Goal: Information Seeking & Learning: Learn about a topic

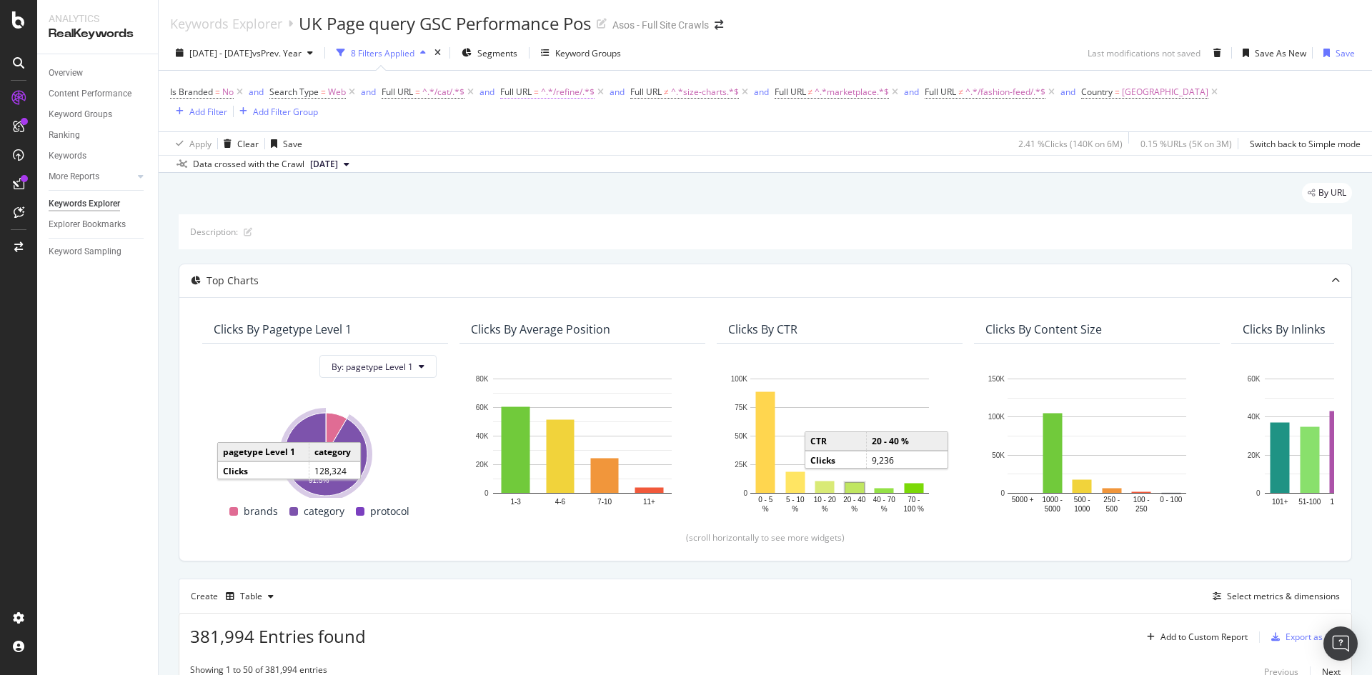
click at [564, 95] on span "^.*/refine/.*$" at bounding box center [568, 92] width 54 height 20
click at [935, 170] on div "Data crossed with the Crawl [DATE]" at bounding box center [766, 163] width 1214 height 17
click at [1287, 631] on div "Export as CSV" at bounding box center [1313, 637] width 55 height 12
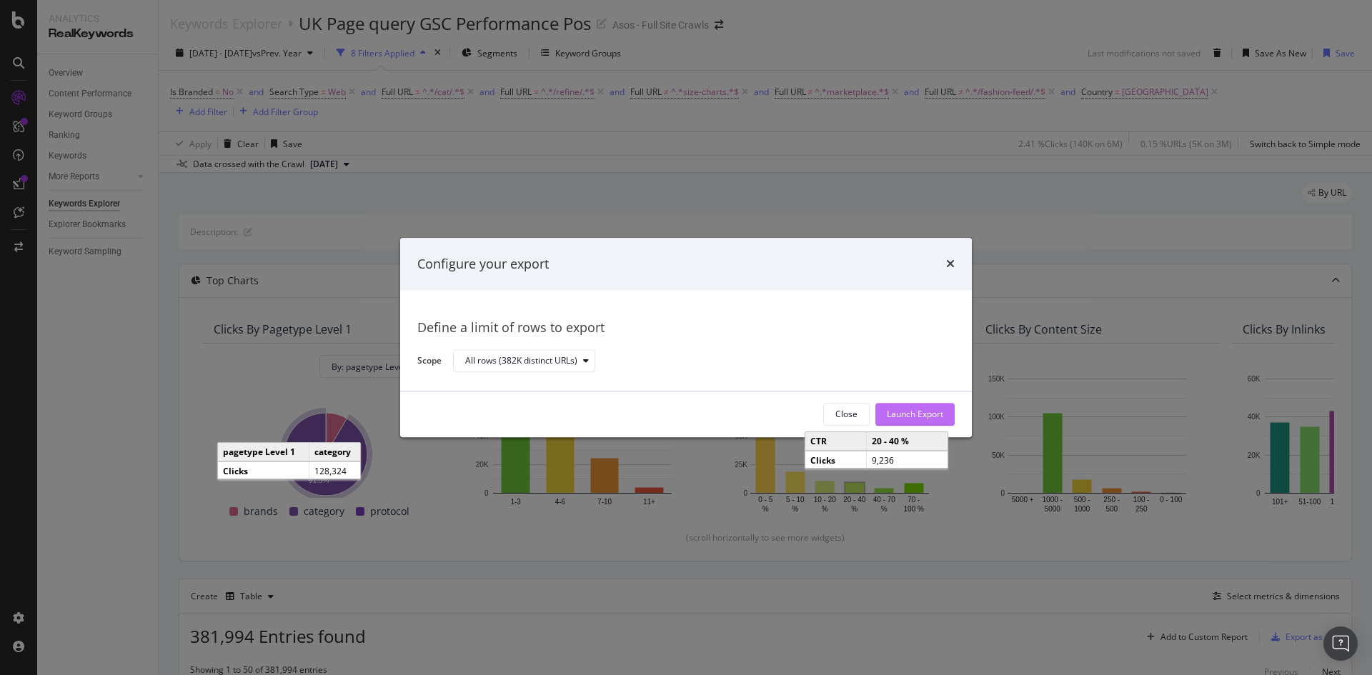
click at [918, 415] on div "Launch Export" at bounding box center [915, 415] width 56 height 12
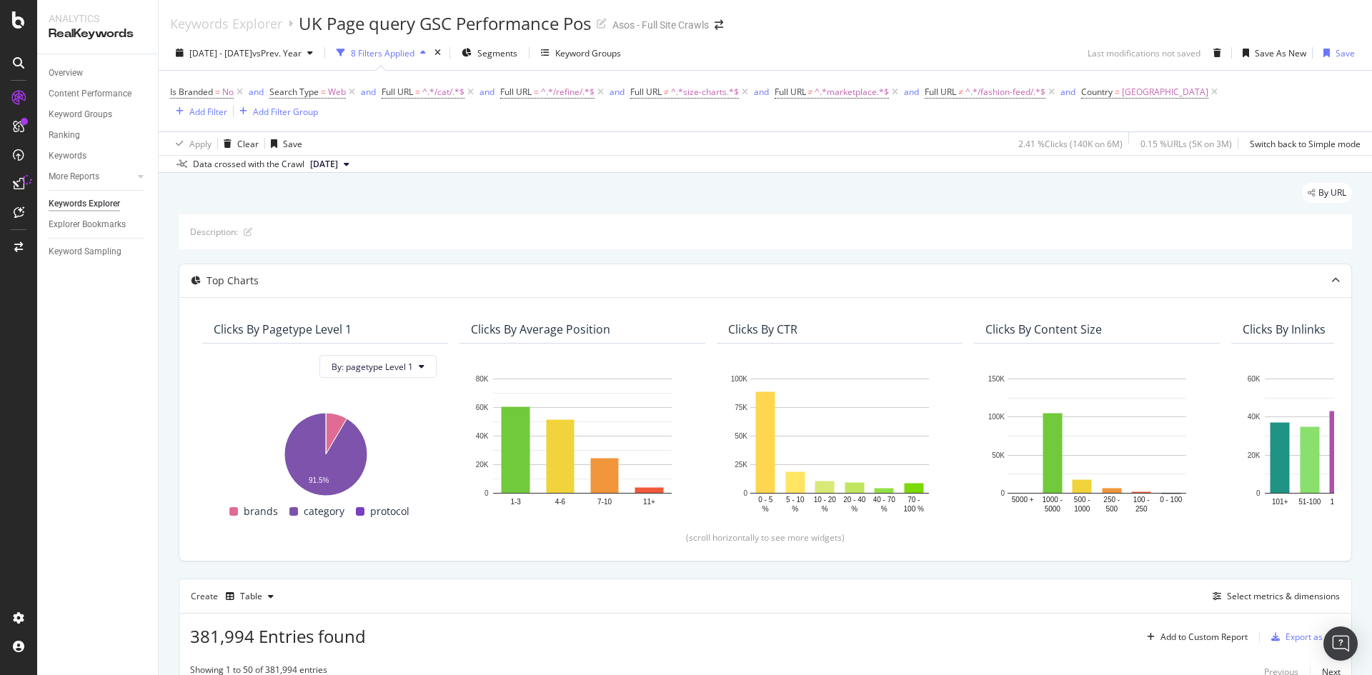
click at [803, 203] on div "By URL" at bounding box center [766, 198] width 1174 height 31
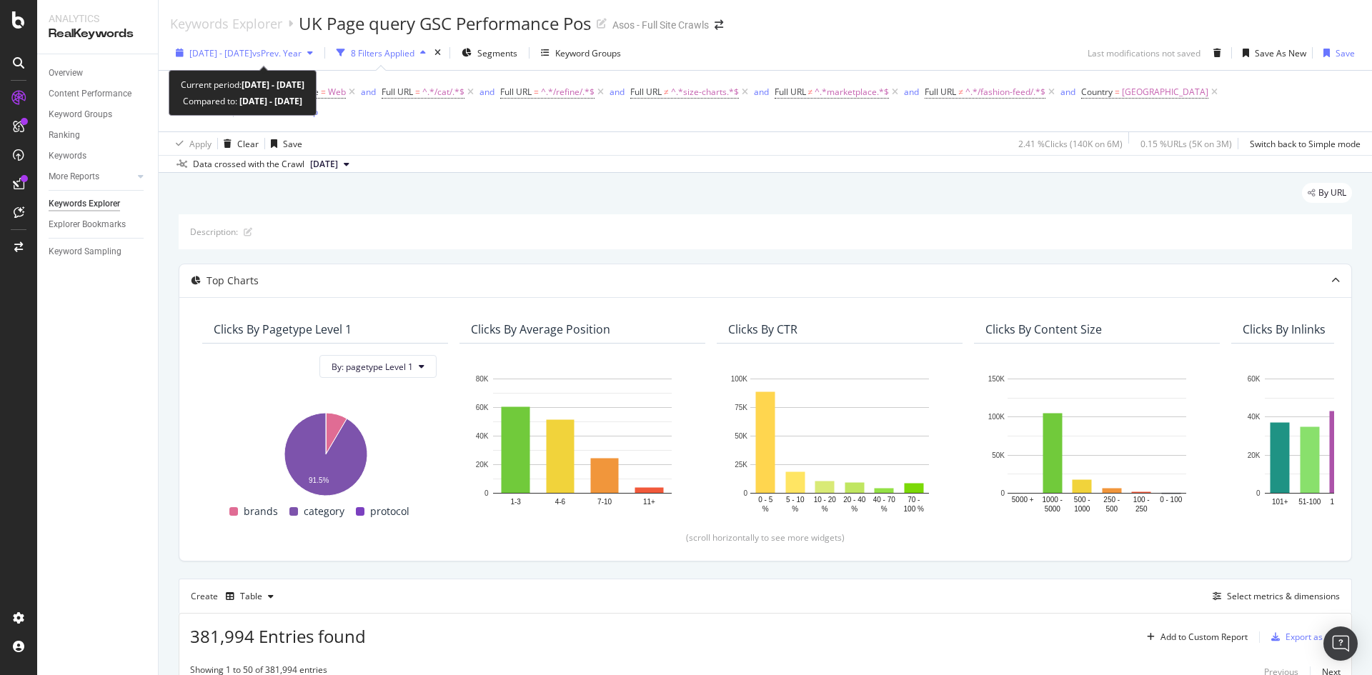
click at [302, 47] on span "vs Prev. Year" at bounding box center [276, 53] width 49 height 12
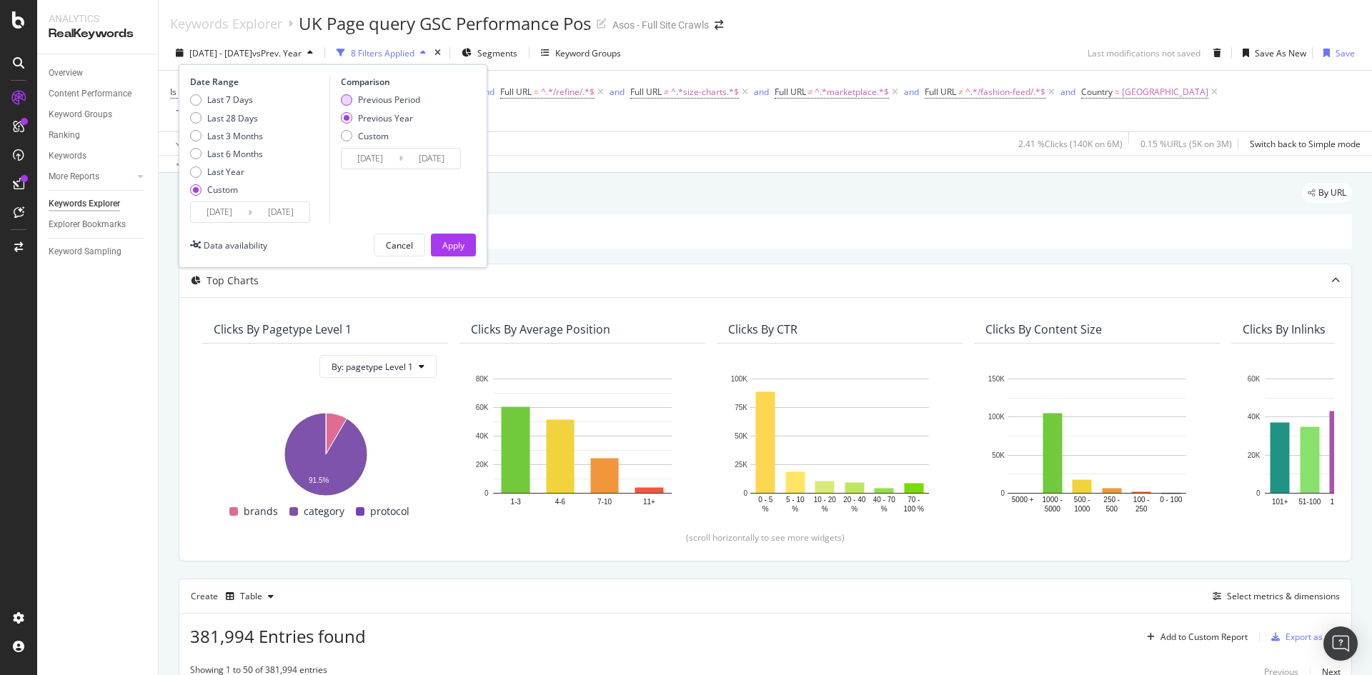
click at [350, 105] on div "Previous Period" at bounding box center [346, 99] width 11 height 11
type input "[DATE]"
click at [437, 241] on button "Apply" at bounding box center [453, 245] width 45 height 23
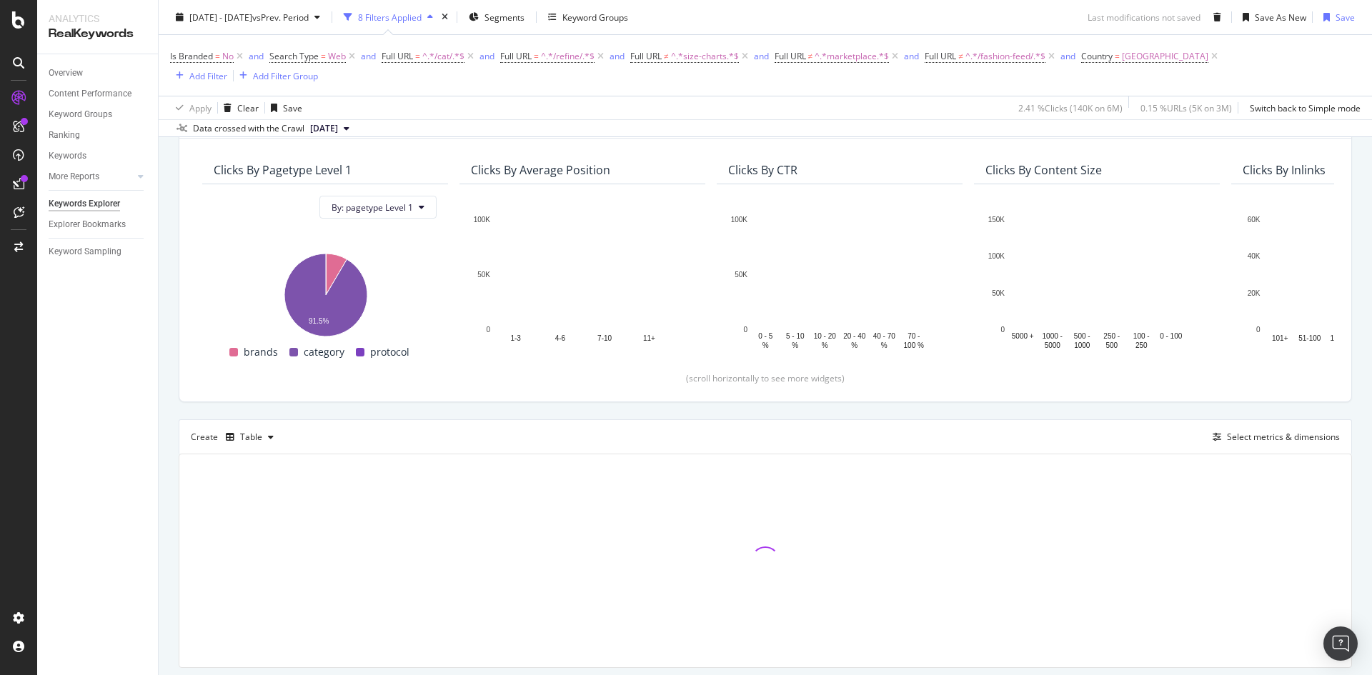
scroll to position [202, 0]
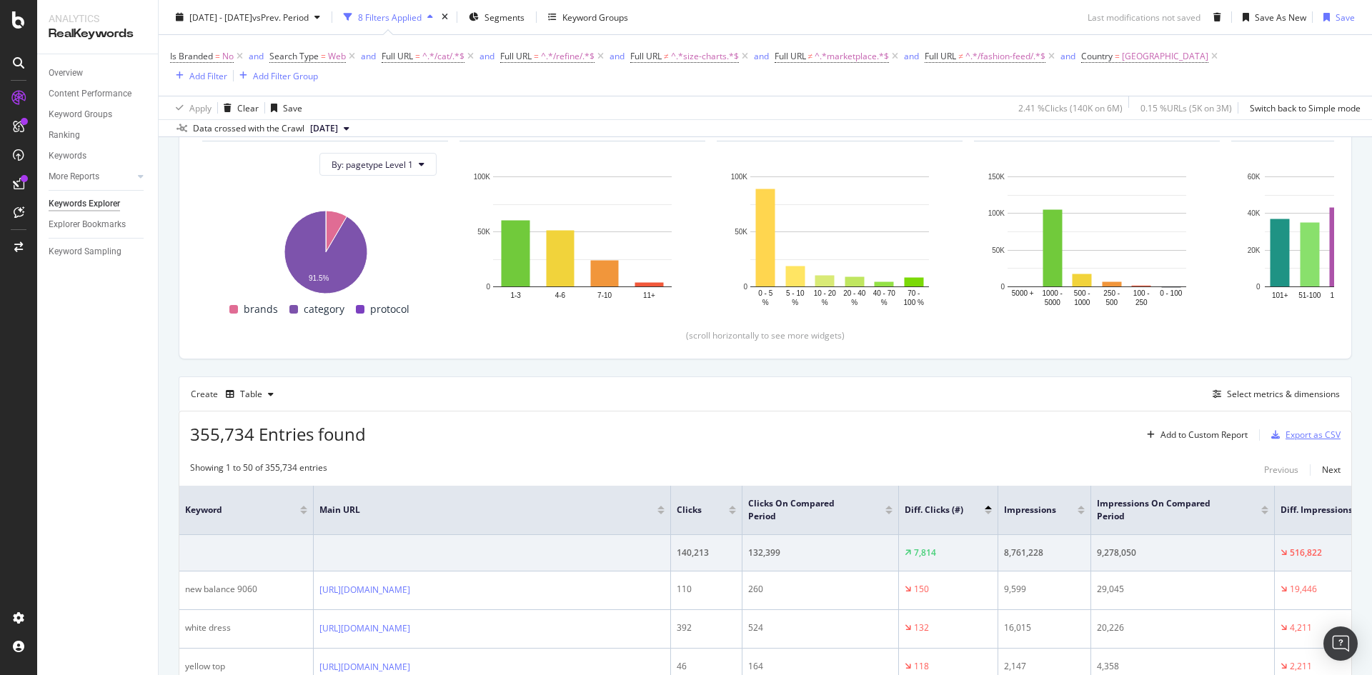
click at [1286, 435] on div "Export as CSV" at bounding box center [1313, 435] width 55 height 12
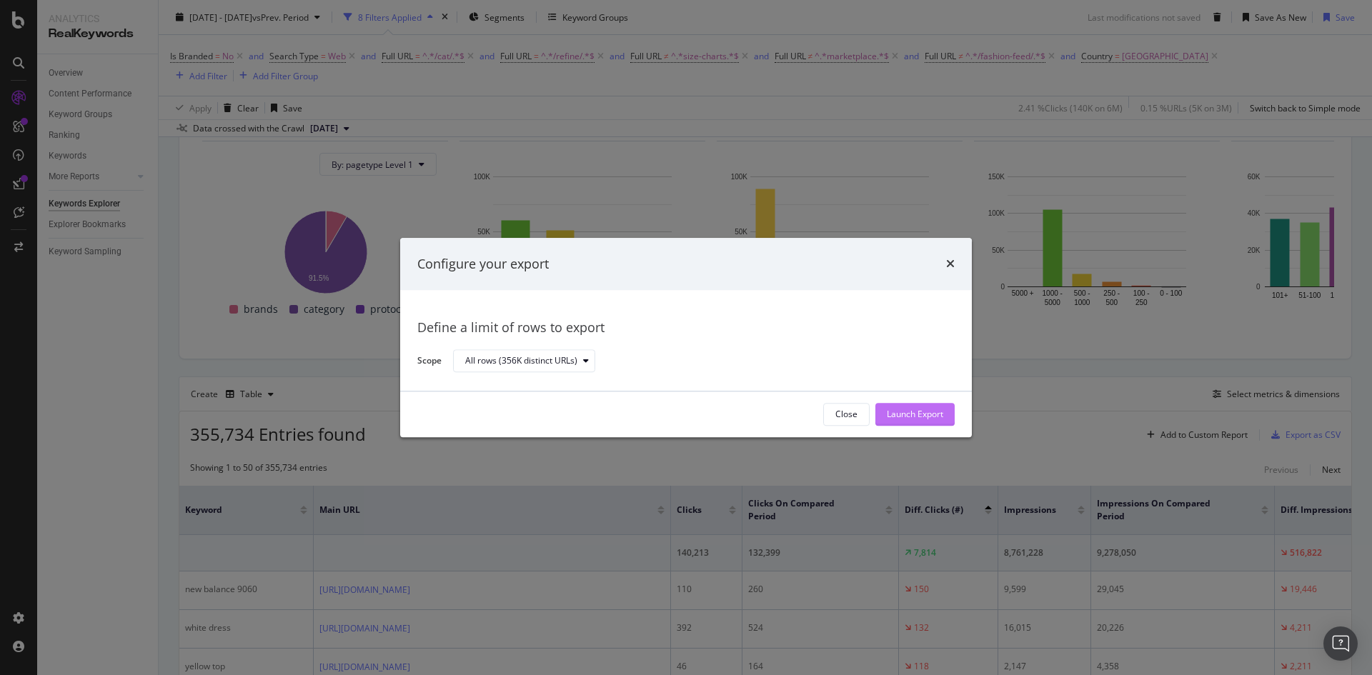
click at [903, 407] on div "Launch Export" at bounding box center [915, 414] width 56 height 21
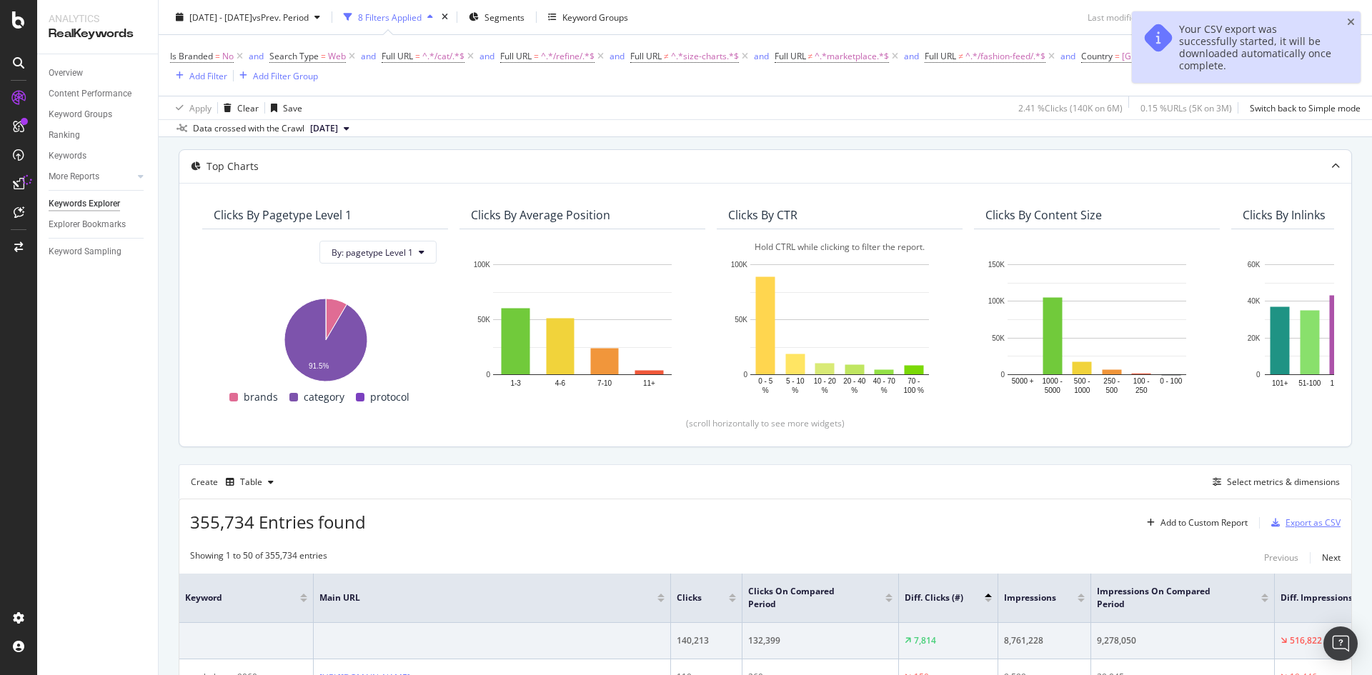
scroll to position [0, 0]
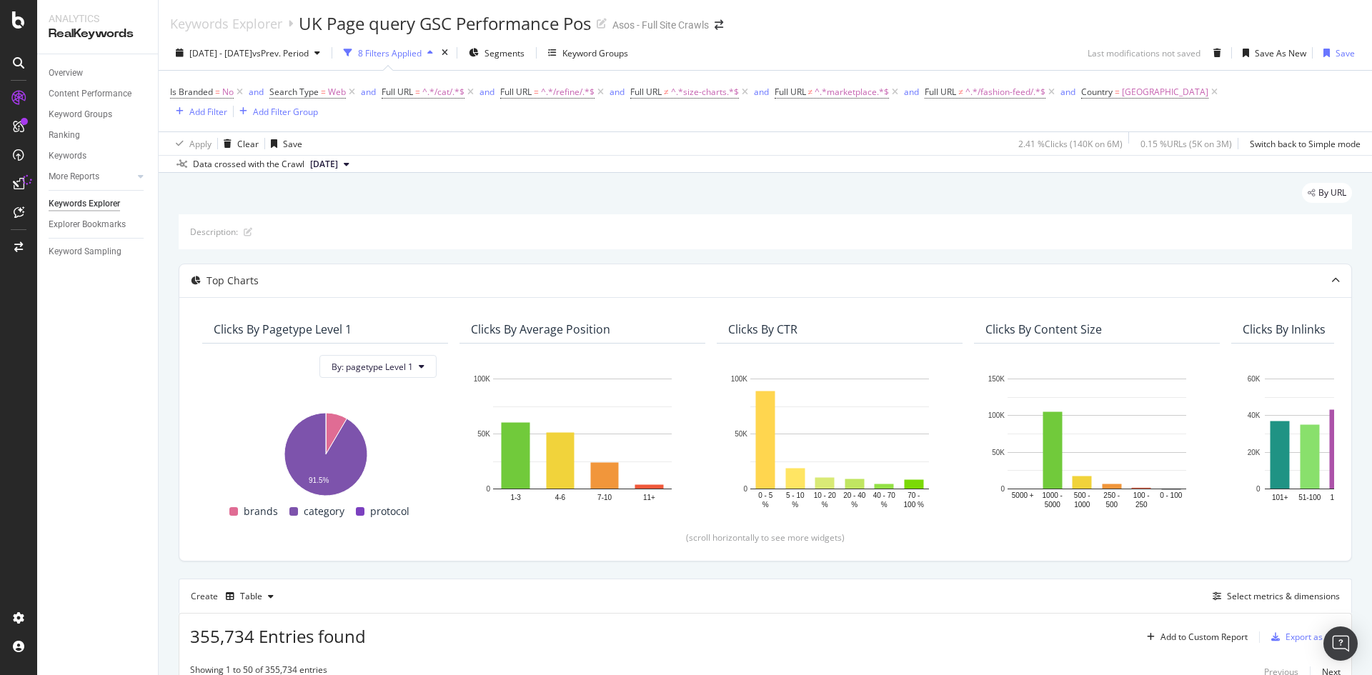
click at [1031, 162] on div "Data crossed with the Crawl [DATE]" at bounding box center [766, 163] width 1214 height 17
click at [583, 116] on div "Is Branded = No and Search Type = Web and Full URL = ^.*/cat/.*$ and Full URL =…" at bounding box center [765, 101] width 1191 height 38
drag, startPoint x: 457, startPoint y: 122, endPoint x: 400, endPoint y: 123, distance: 57.2
click at [457, 123] on div "Is Branded = No and Search Type = Web and Full URL = ^.*/cat/.*$ and Full URL =…" at bounding box center [765, 101] width 1191 height 61
click at [918, 125] on div "Is Branded = No and Search Type = Web and Full URL = ^.*/cat/.*$ and Full URL =…" at bounding box center [765, 101] width 1191 height 61
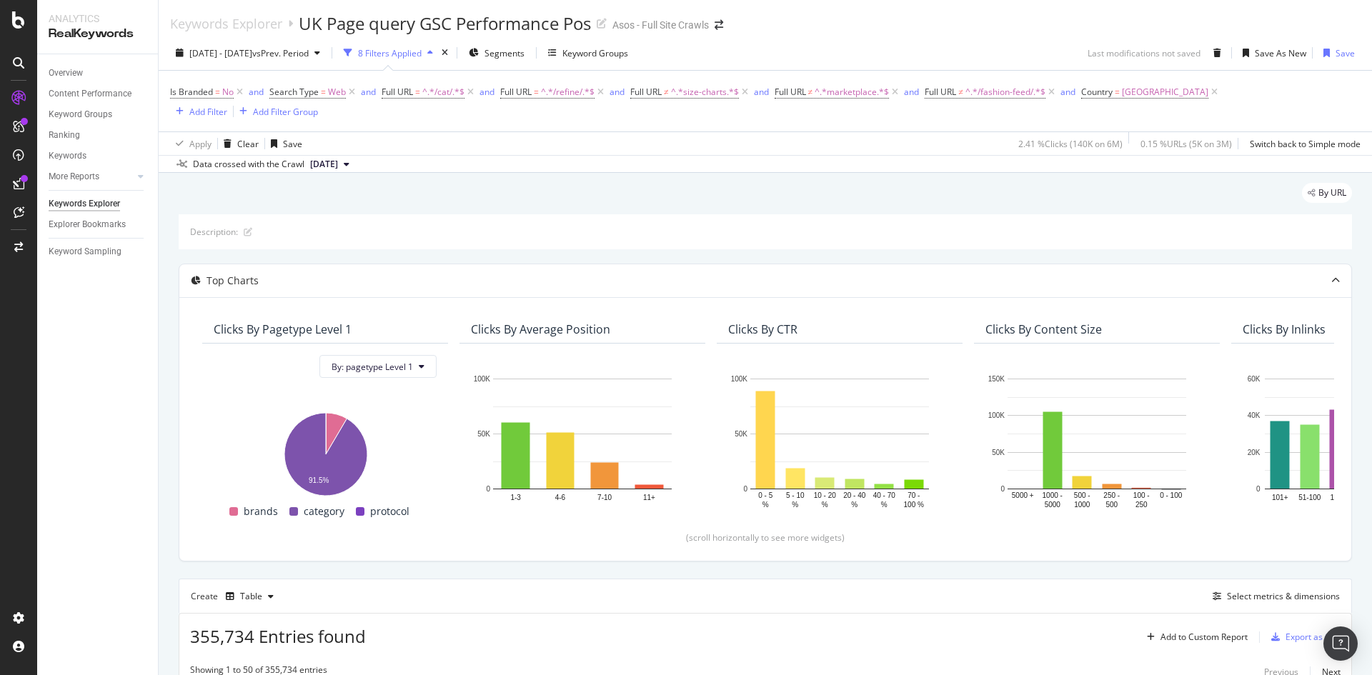
drag, startPoint x: 449, startPoint y: 122, endPoint x: 461, endPoint y: 115, distance: 13.7
click at [450, 121] on div "Is Branded = No and Search Type = Web and Full URL = ^.*/cat/.*$ and Full URL =…" at bounding box center [765, 101] width 1191 height 61
click at [551, 107] on div "Is Branded = No and Search Type = Web and Full URL = ^.*/cat/.*$ and Full URL =…" at bounding box center [765, 101] width 1191 height 38
click at [917, 110] on div "Is Branded = No and Search Type = Web and Full URL = ^.*/cat/.*$ and Full URL =…" at bounding box center [765, 101] width 1191 height 38
drag, startPoint x: 553, startPoint y: 94, endPoint x: 588, endPoint y: 207, distance: 118.0
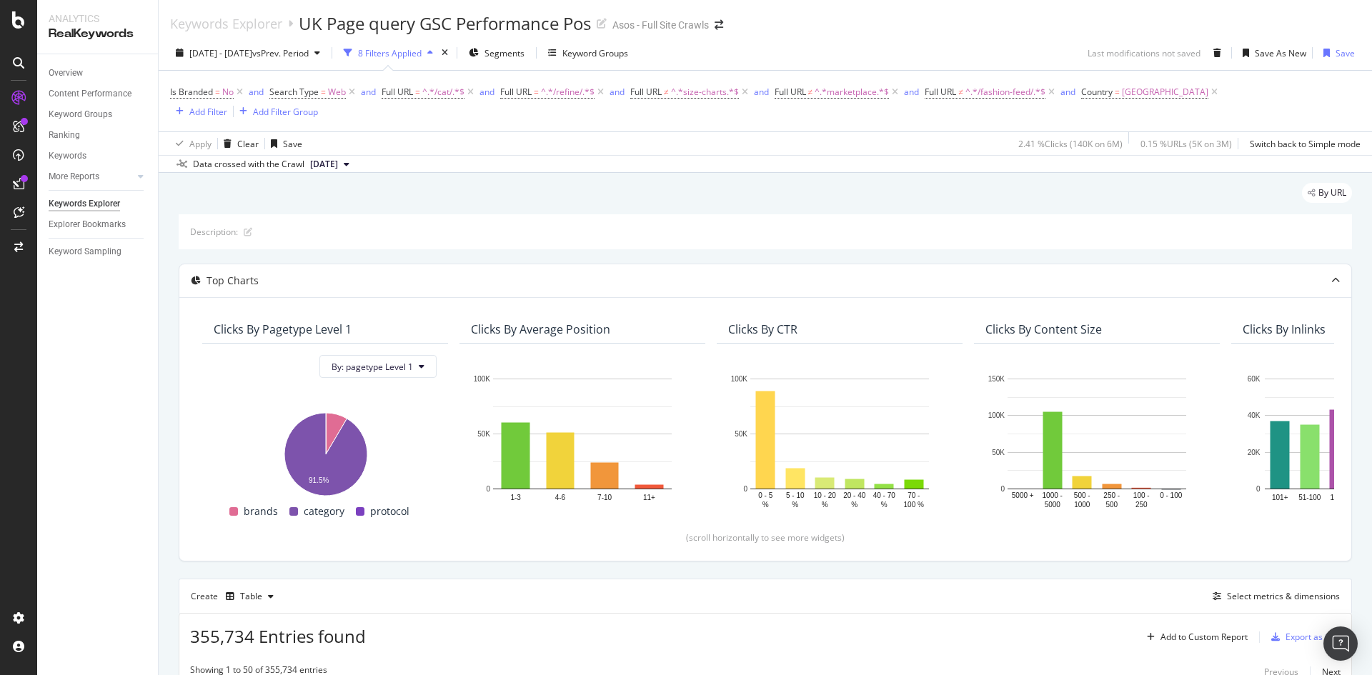
click at [554, 94] on span "^.*/refine/.*$" at bounding box center [568, 92] width 54 height 20
type input "/prd/"
click at [617, 95] on div "Full URL" at bounding box center [592, 91] width 169 height 24
click at [440, 124] on div "Is Branded = No and Search Type = Web and Full URL = ^.*/cat/.*$ and Full URL =…" at bounding box center [765, 101] width 1191 height 61
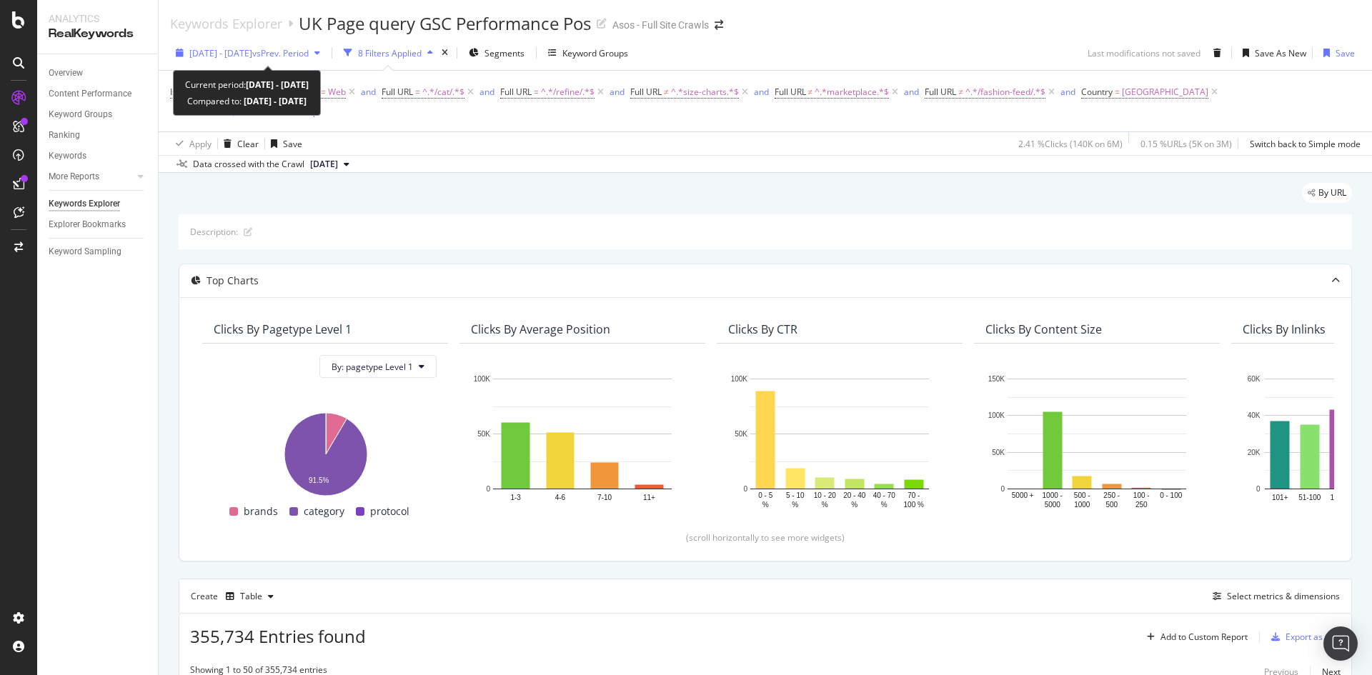
click at [252, 56] on span "[DATE] - [DATE]" at bounding box center [220, 53] width 63 height 12
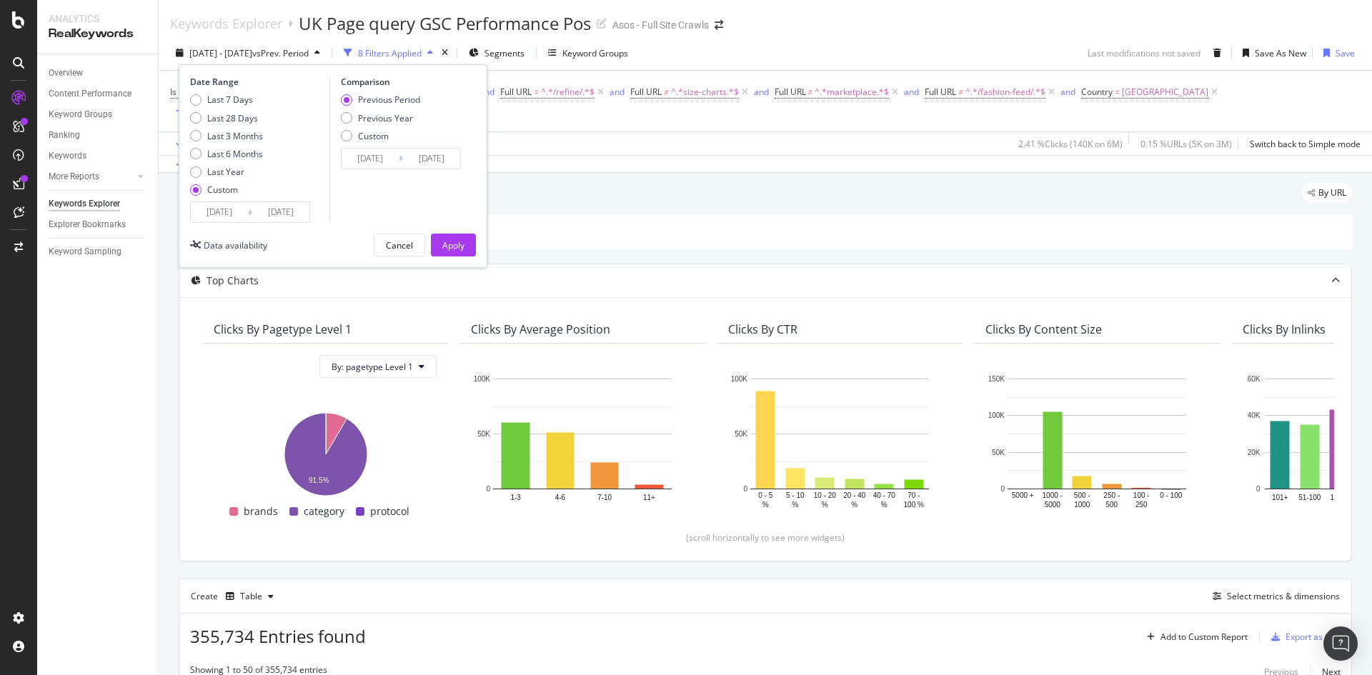
click at [262, 210] on input "[DATE]" at bounding box center [280, 212] width 57 height 20
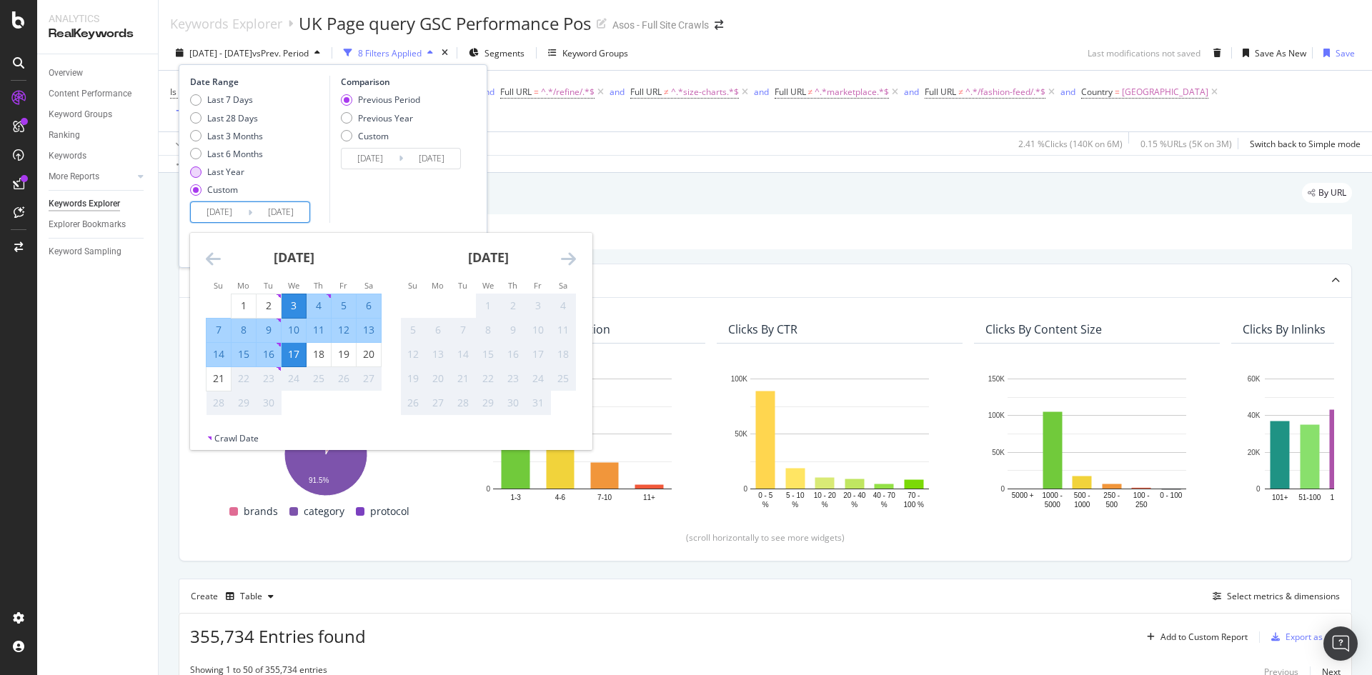
click at [235, 172] on div "Last Year" at bounding box center [225, 172] width 37 height 12
type input "[DATE]"
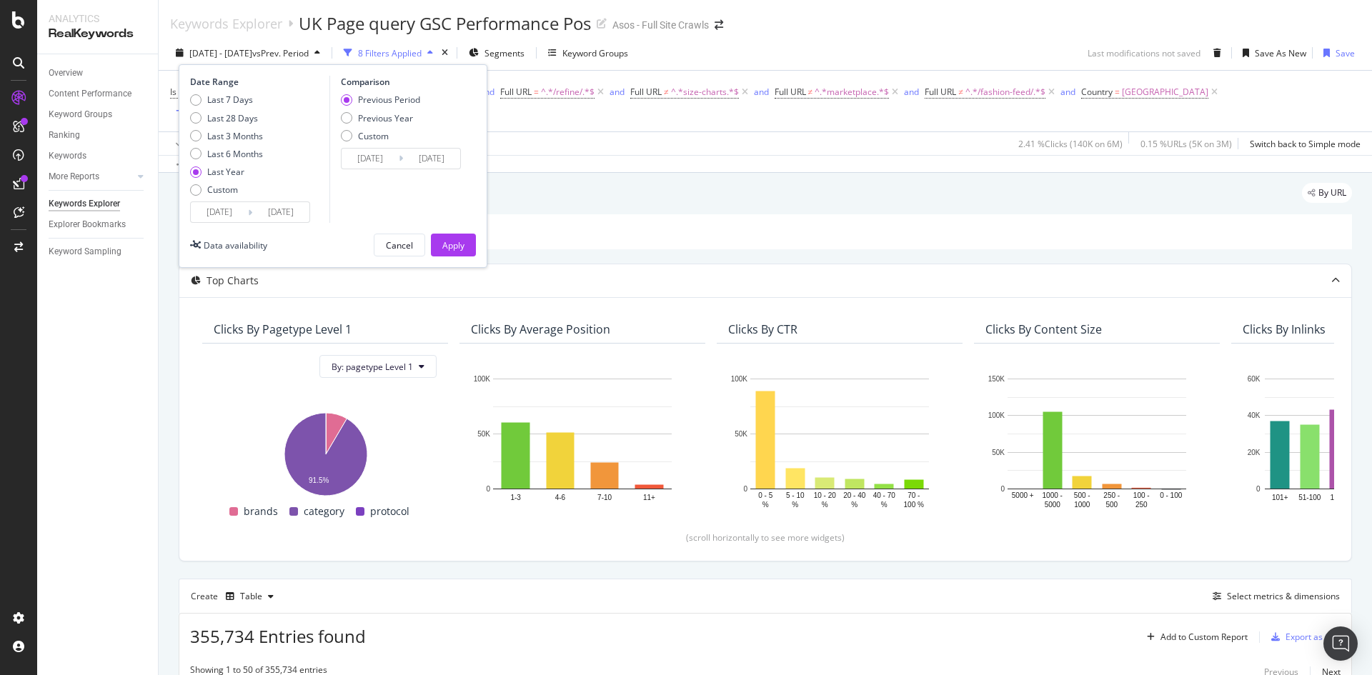
click at [266, 213] on input "[DATE]" at bounding box center [280, 212] width 57 height 20
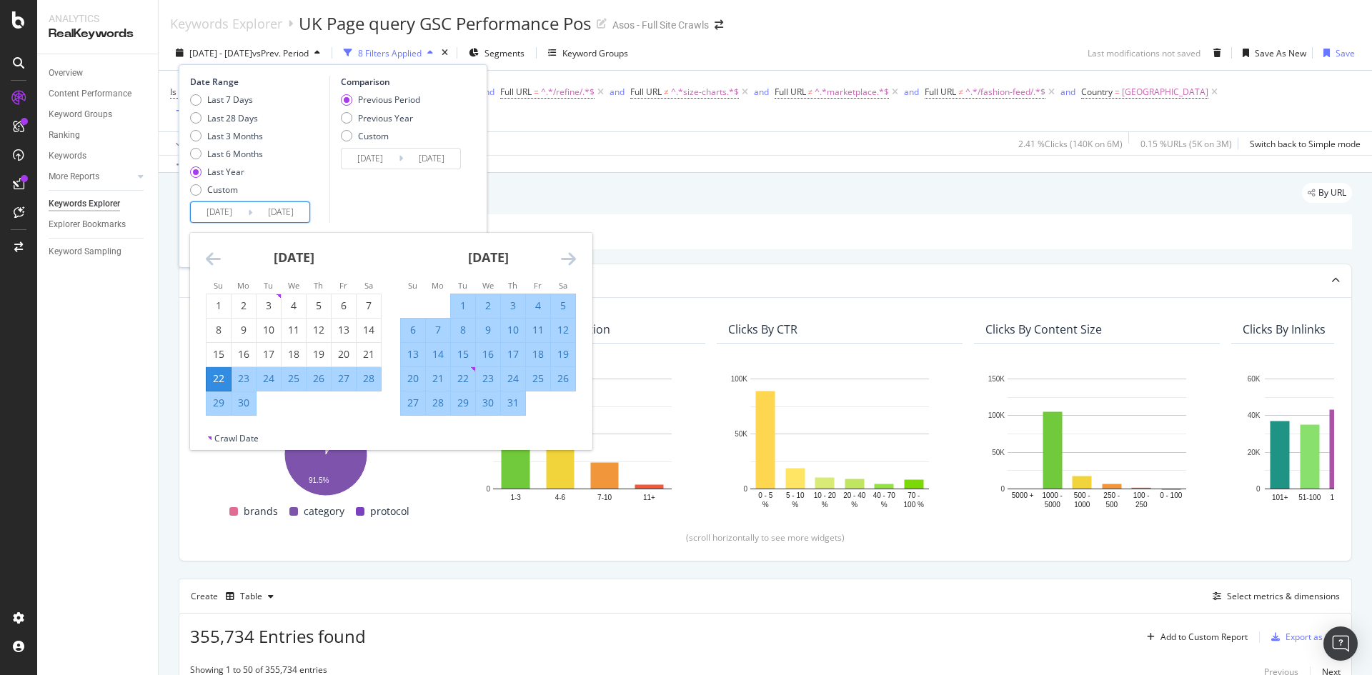
click at [575, 255] on icon "Move forward to switch to the next month." at bounding box center [568, 258] width 15 height 17
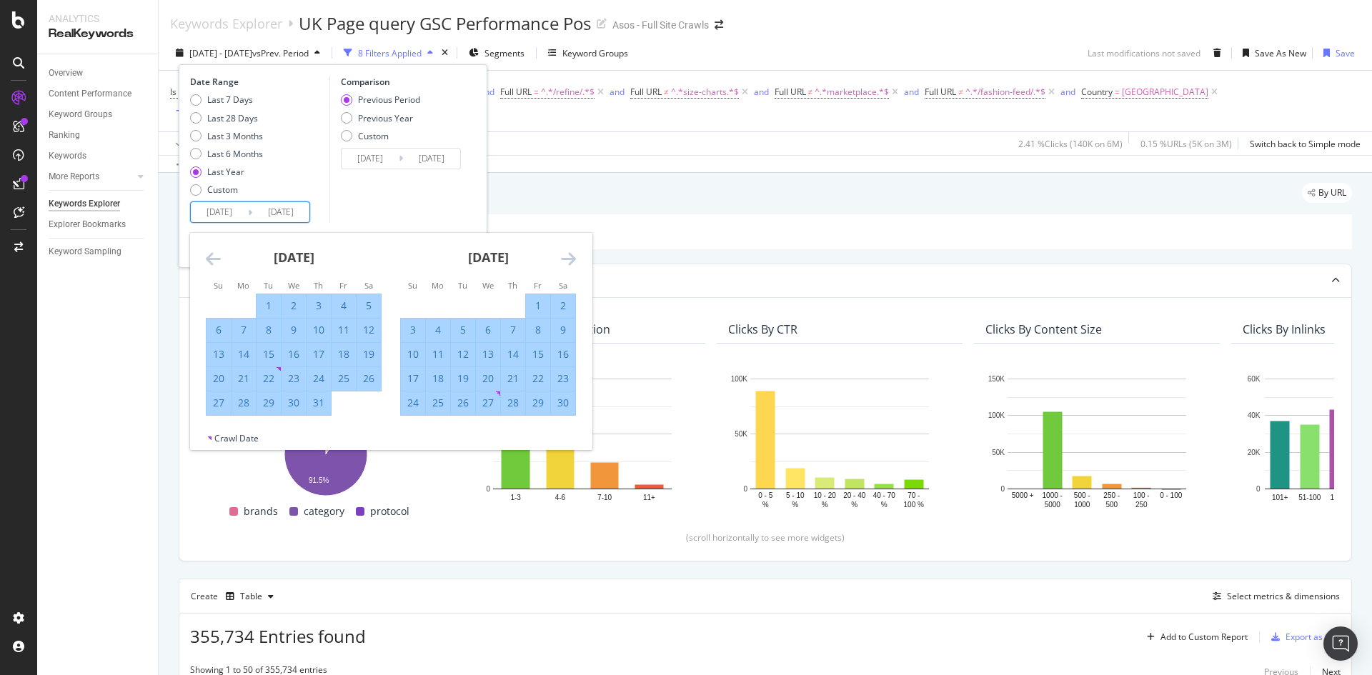
click at [205, 260] on div "[DATE] 1 2 3 4 5 6 7 8 9 10 11 12 13 14 15 16 17 18 19 20 21 22 23 24 25 26 27 …" at bounding box center [294, 324] width 194 height 183
click at [206, 256] on icon "Move backward to switch to the previous month." at bounding box center [213, 258] width 15 height 17
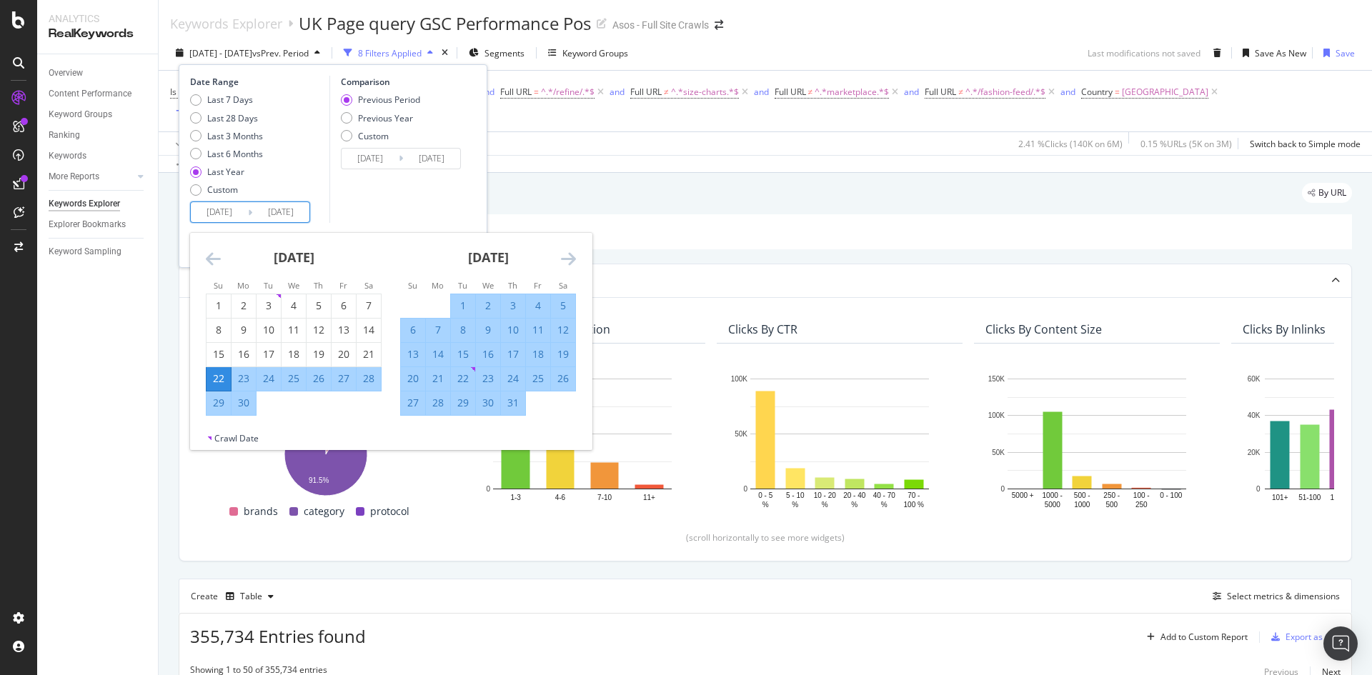
click at [208, 254] on icon "Move backward to switch to the previous month." at bounding box center [213, 258] width 15 height 17
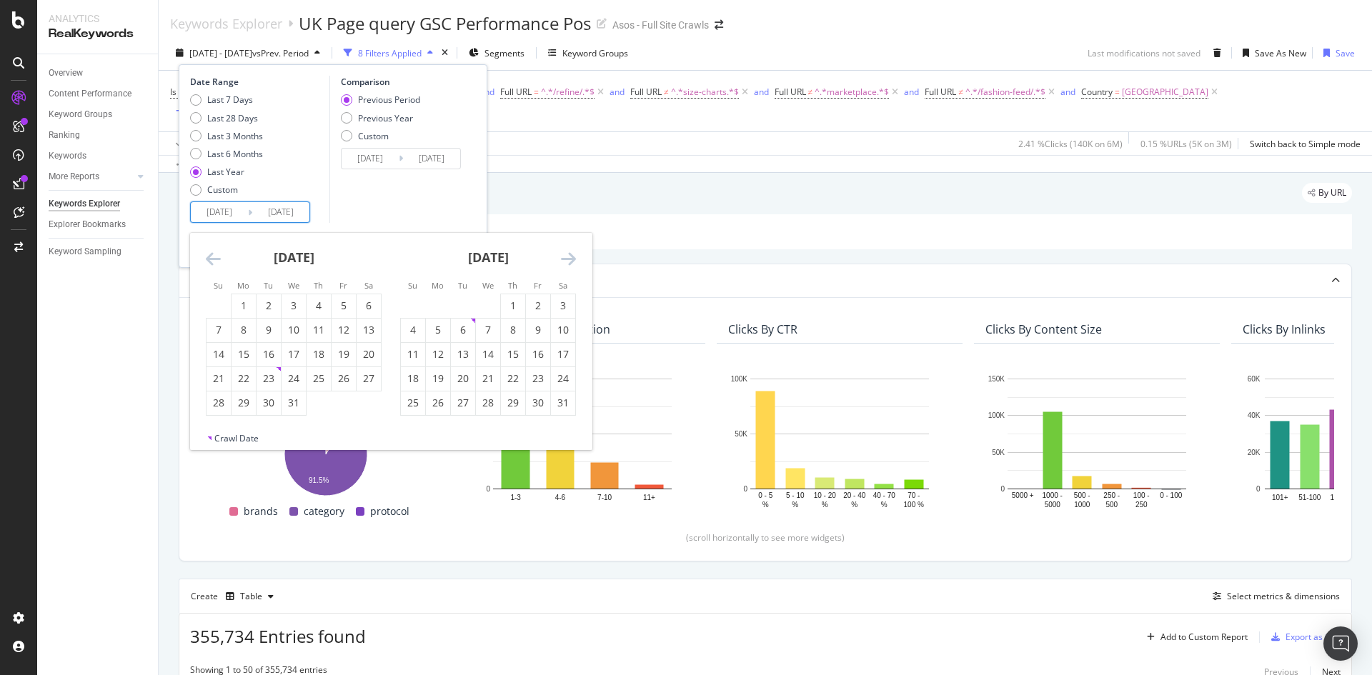
click at [208, 254] on icon "Move backward to switch to the previous month." at bounding box center [213, 258] width 15 height 17
click at [209, 254] on icon "Move backward to switch to the previous month." at bounding box center [213, 258] width 15 height 17
click at [209, 252] on icon "Move backward to switch to the previous month." at bounding box center [213, 258] width 15 height 17
click at [352, 192] on div "Comparison Previous Period Previous Year Custom [DATE] Navigate forward to inte…" at bounding box center [398, 149] width 136 height 147
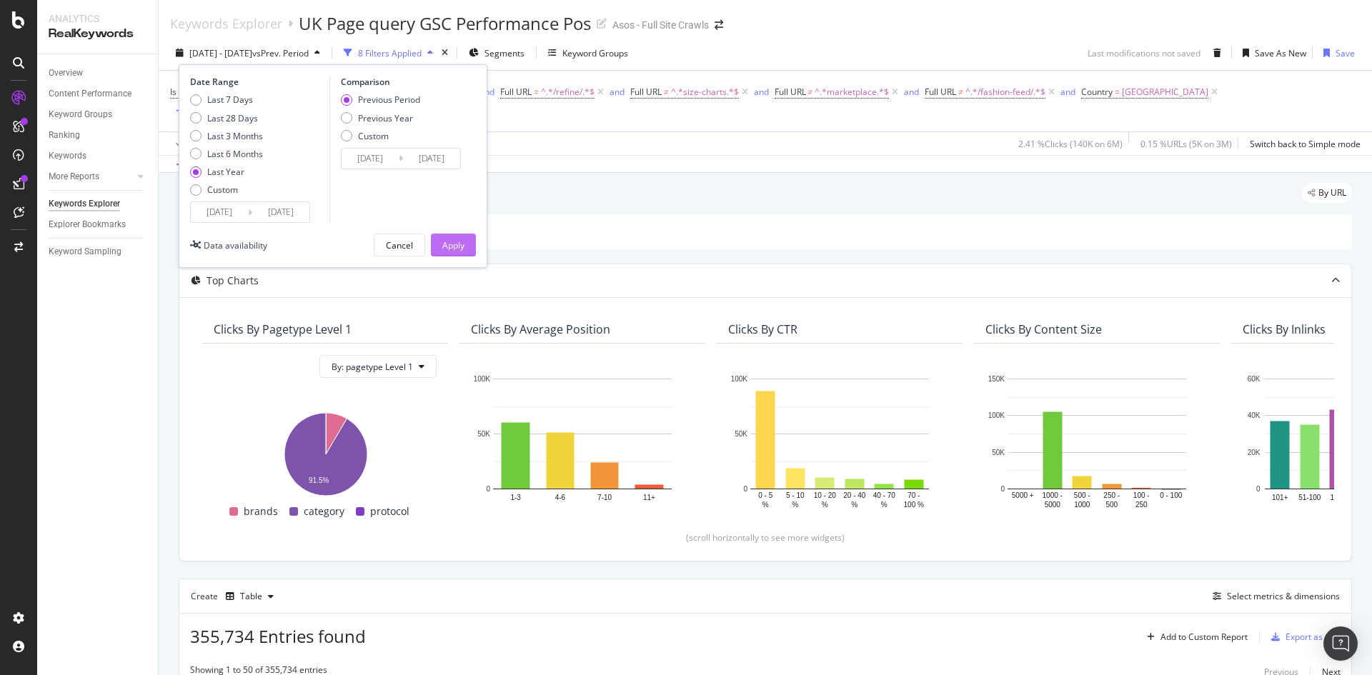
click at [437, 241] on button "Apply" at bounding box center [453, 245] width 45 height 23
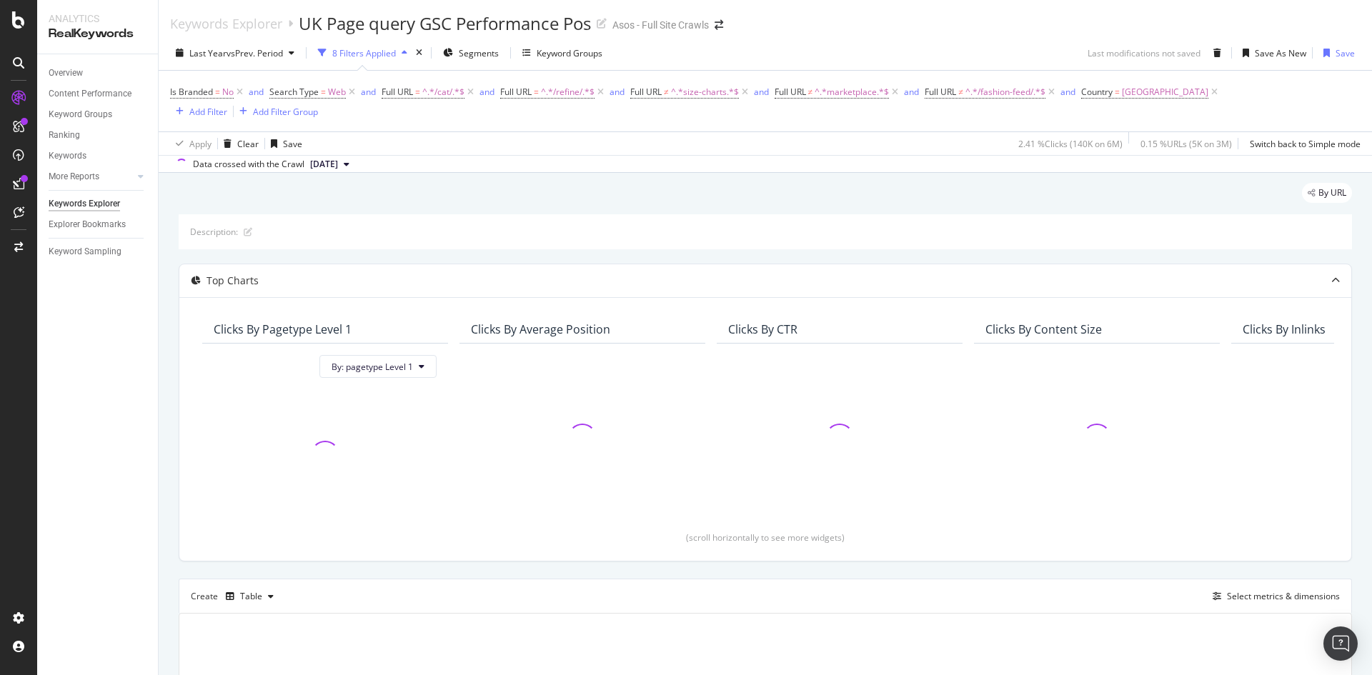
click at [475, 91] on icon at bounding box center [471, 92] width 12 height 14
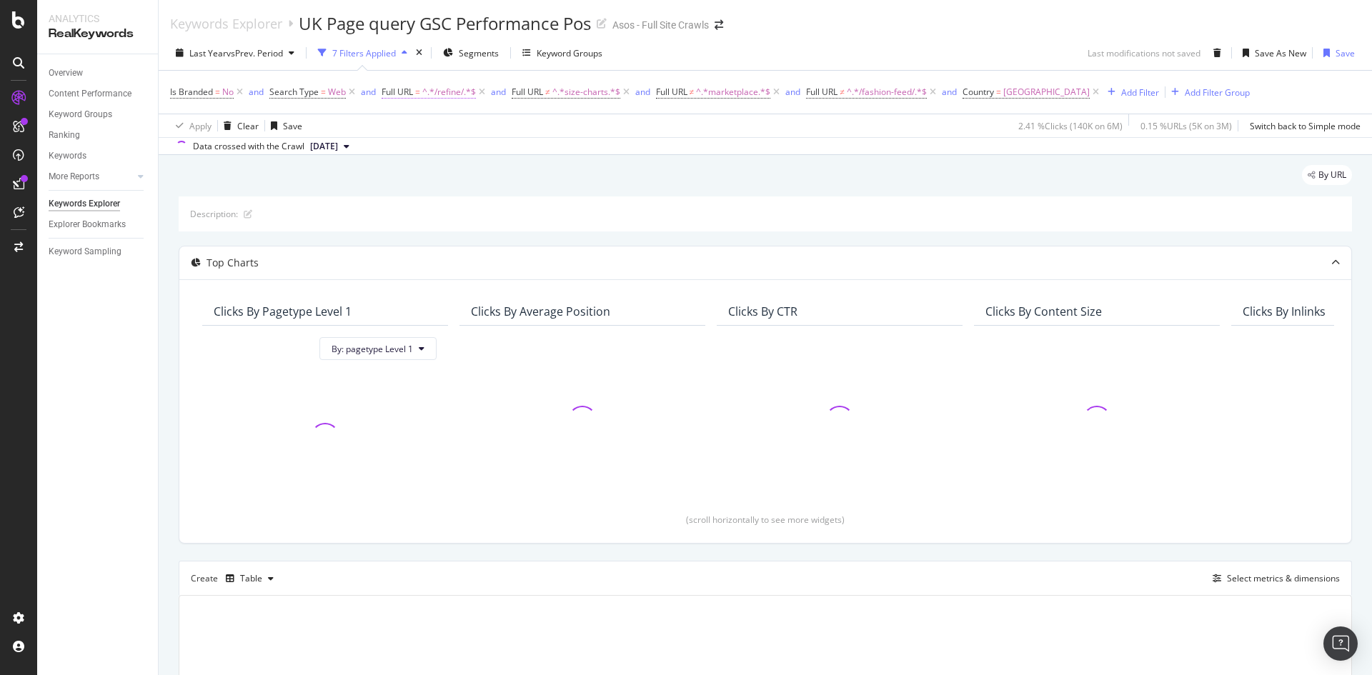
click at [446, 98] on span "^.*/refine/.*$" at bounding box center [449, 92] width 54 height 20
type input "/prd/"
click at [532, 177] on div "Apply" at bounding box center [541, 182] width 22 height 12
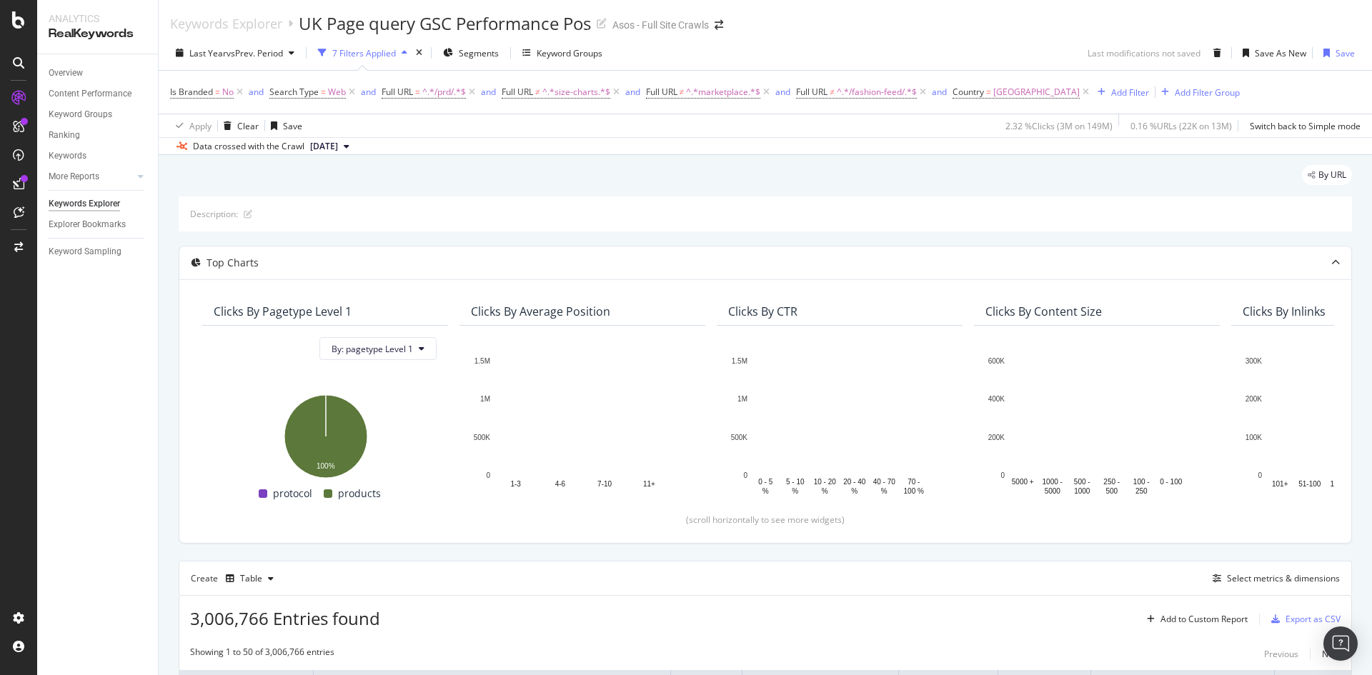
scroll to position [357, 0]
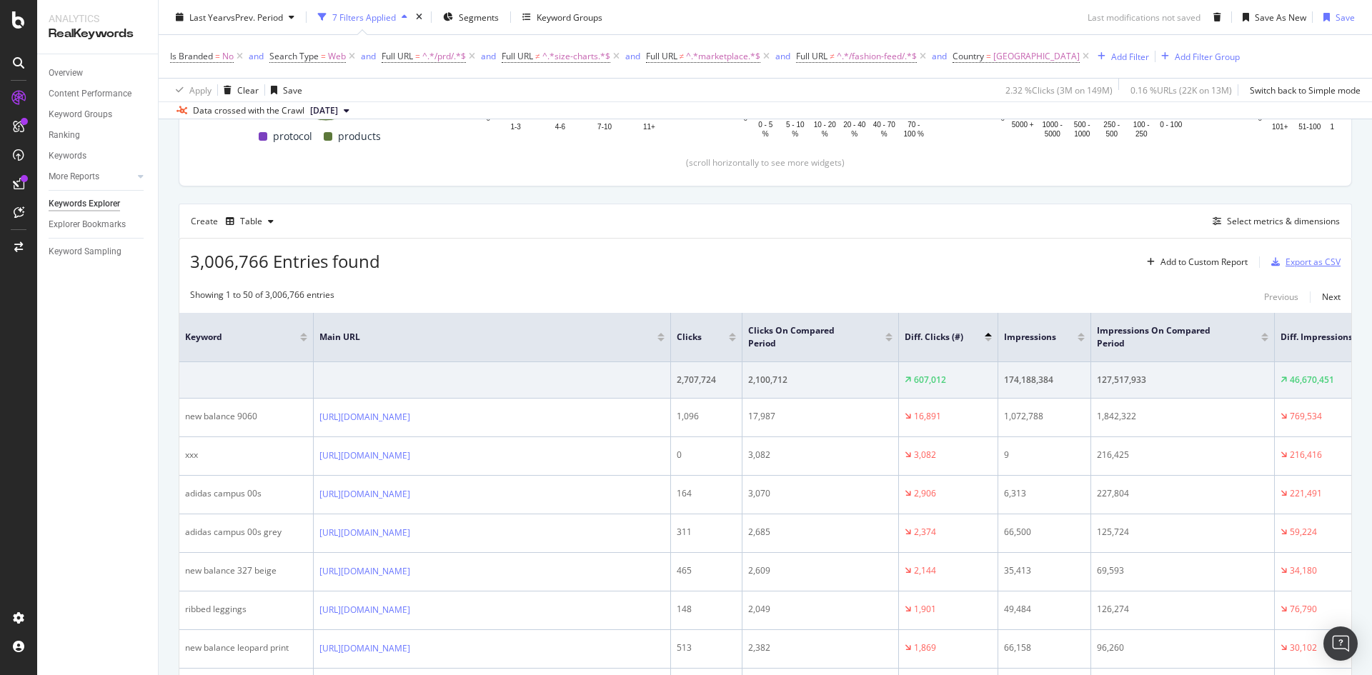
click at [1288, 259] on div "Export as CSV" at bounding box center [1313, 262] width 55 height 12
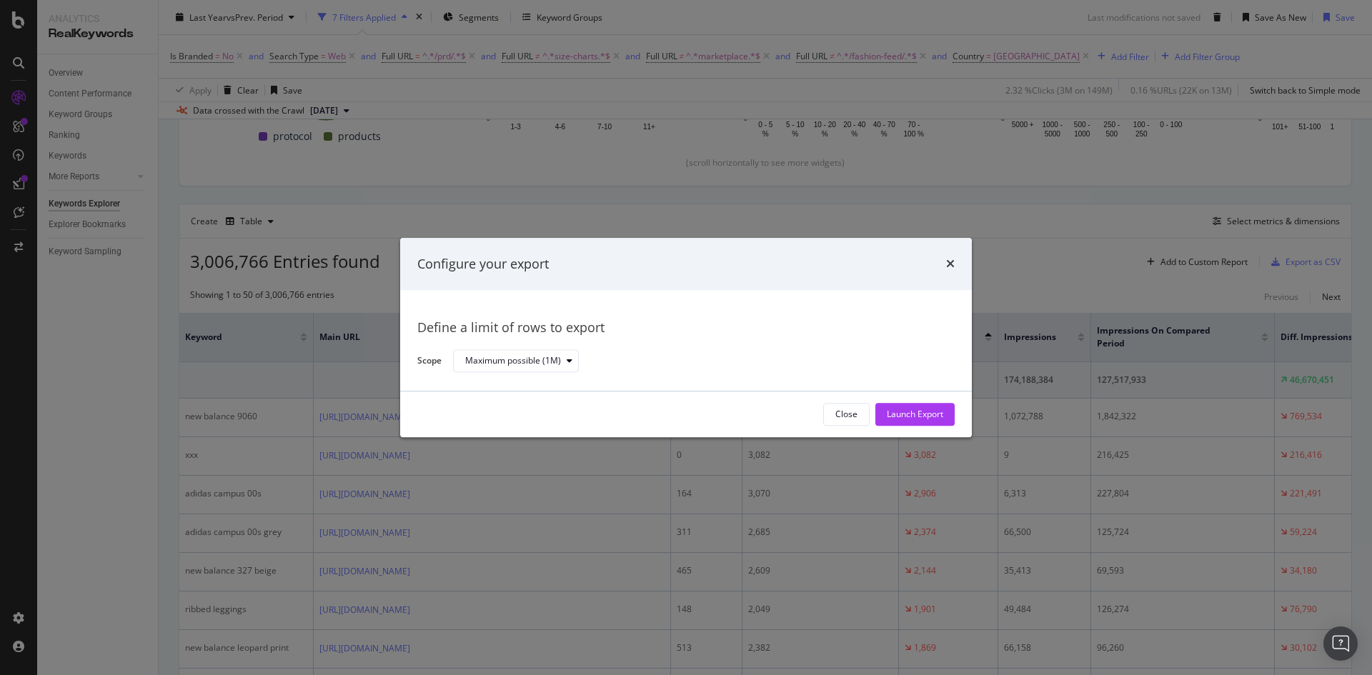
click at [475, 224] on div "Configure your export Define a limit of rows to export Scope Maximum possible (…" at bounding box center [686, 337] width 1372 height 675
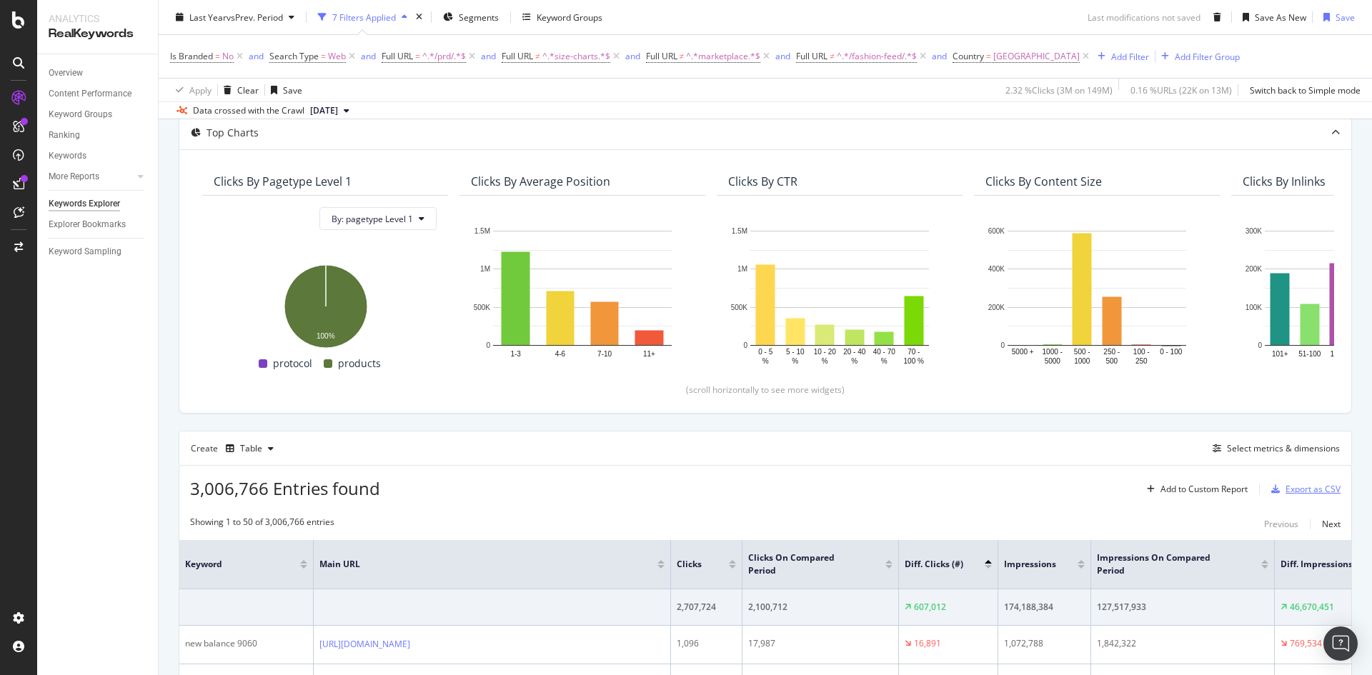
scroll to position [0, 0]
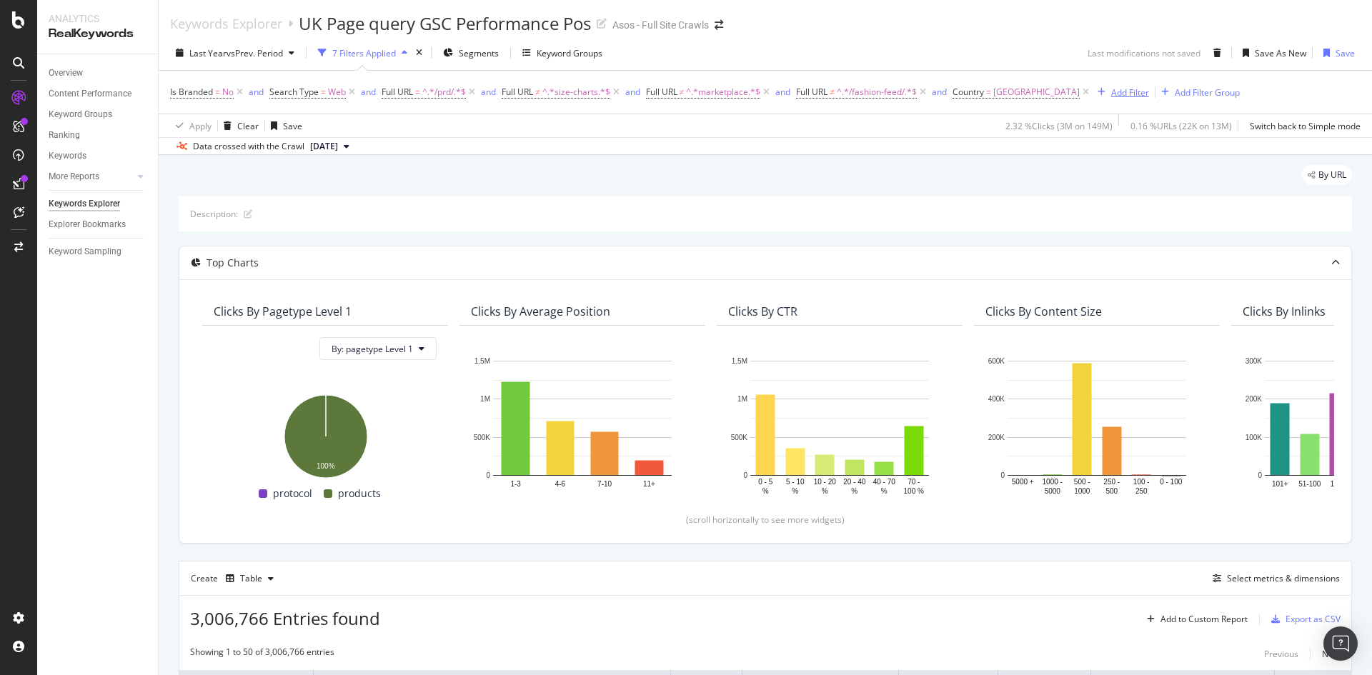
click at [1111, 92] on div "Add Filter" at bounding box center [1130, 92] width 38 height 12
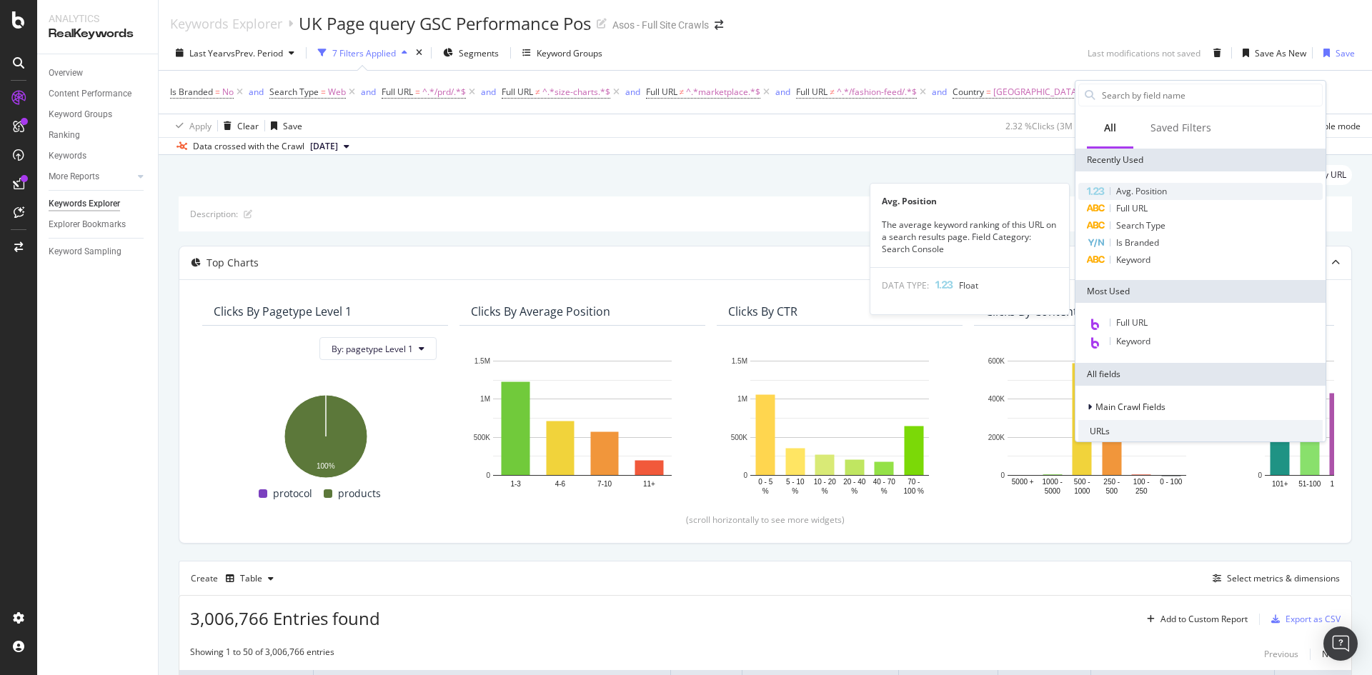
click at [1169, 194] on div "Avg. Position" at bounding box center [1201, 191] width 244 height 17
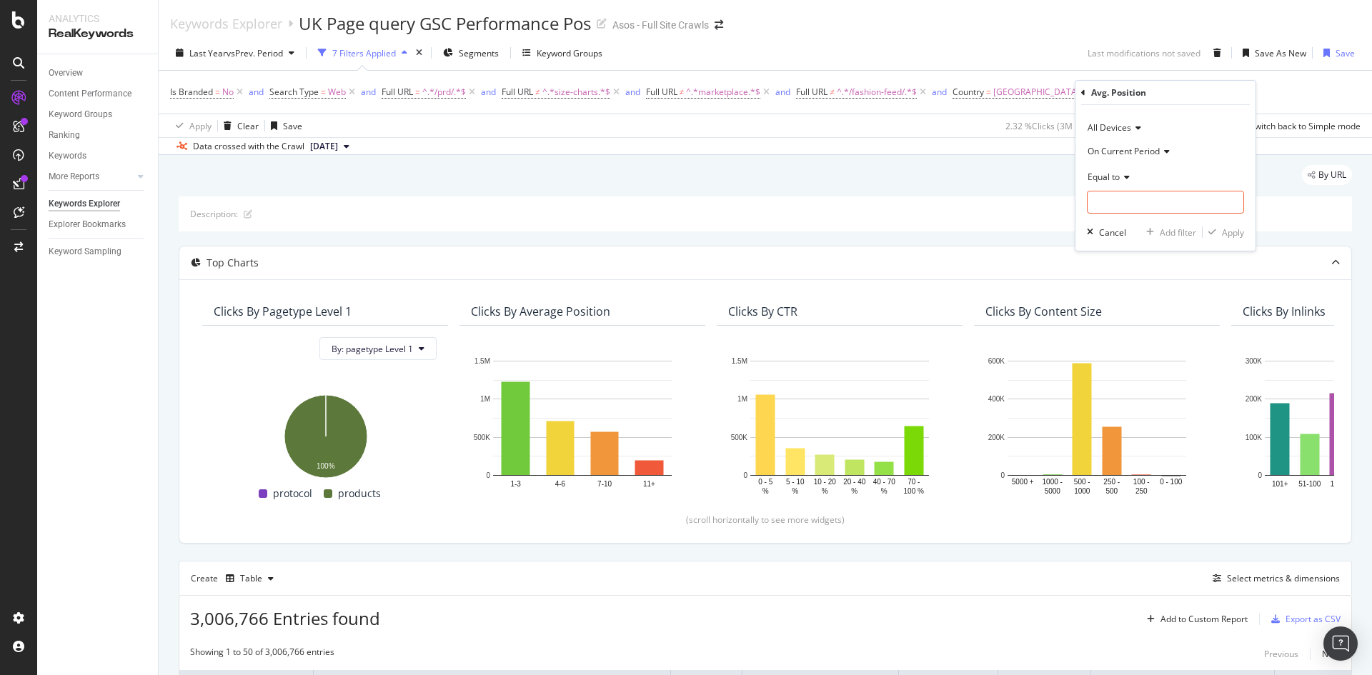
click at [1135, 173] on div "Equal to" at bounding box center [1165, 176] width 157 height 23
click at [1145, 235] on div "Less than" at bounding box center [1167, 243] width 153 height 19
click at [1144, 204] on input "number" at bounding box center [1165, 202] width 157 height 23
type input "21"
click at [1234, 227] on div "Apply" at bounding box center [1233, 233] width 22 height 12
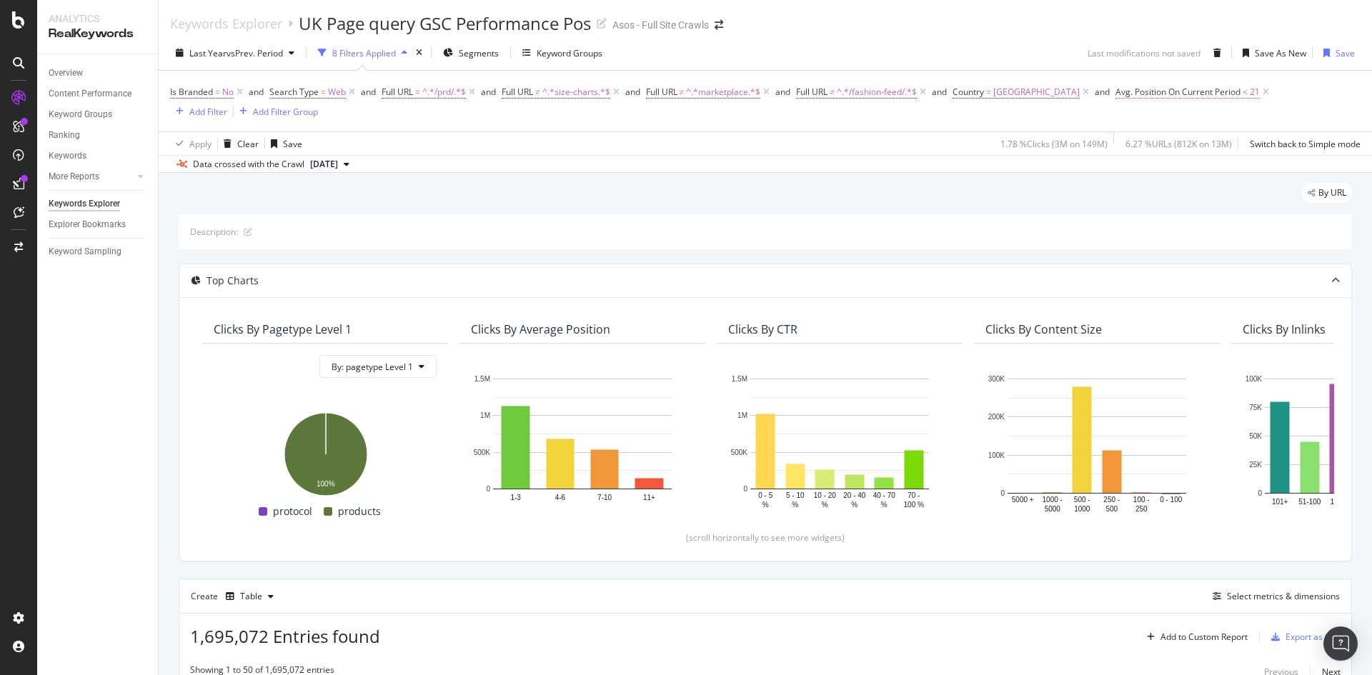
click at [1196, 96] on span "Avg. Position On Current Period" at bounding box center [1178, 92] width 125 height 12
drag, startPoint x: 1137, startPoint y: 203, endPoint x: 1079, endPoint y: 177, distance: 64.0
click at [1069, 197] on body "Analytics RealKeywords Overview Content Performance Keyword Groups Ranking Keyw…" at bounding box center [686, 337] width 1372 height 675
type input "2"
click at [1163, 91] on span "Avg. Position On Current Period" at bounding box center [1178, 92] width 125 height 12
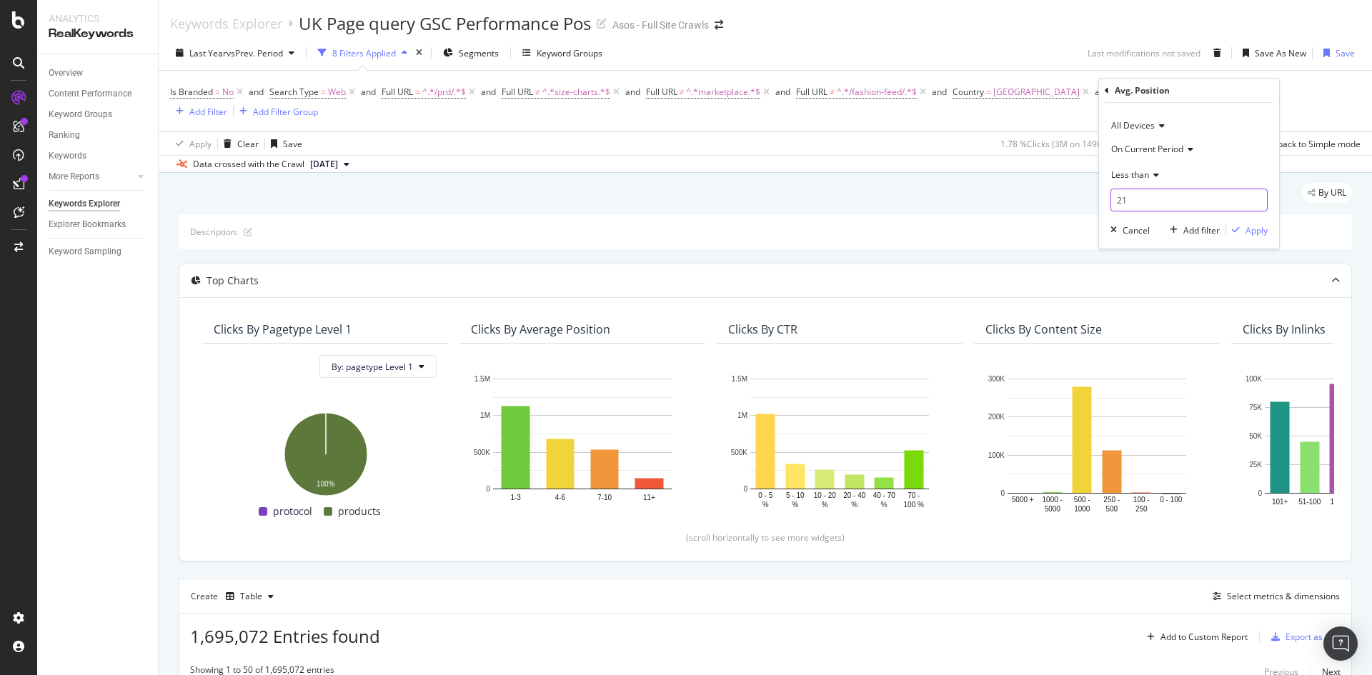
drag, startPoint x: 1129, startPoint y: 209, endPoint x: 1105, endPoint y: 208, distance: 24.3
click at [1105, 208] on div "All Devices On Current Period Less than 21 Cancel Add filter Apply" at bounding box center [1189, 176] width 180 height 146
type input "11"
click at [1254, 231] on div "Apply" at bounding box center [1257, 230] width 22 height 12
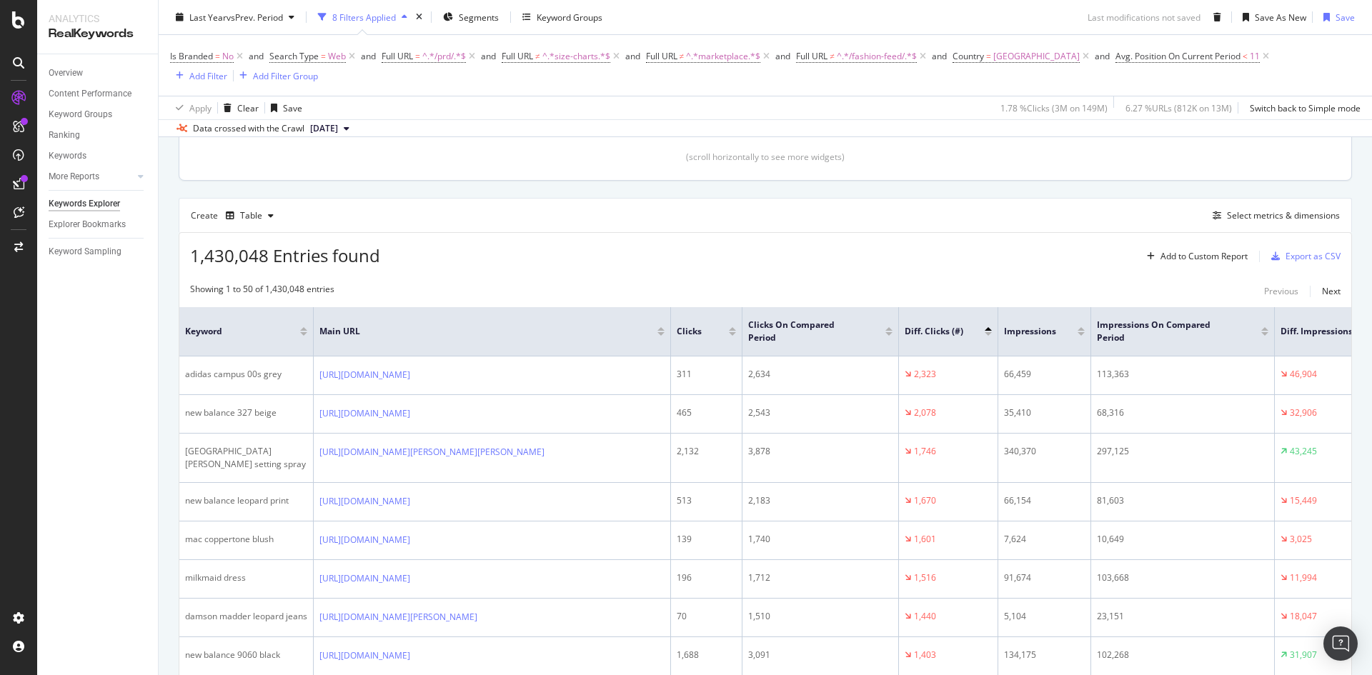
scroll to position [131, 0]
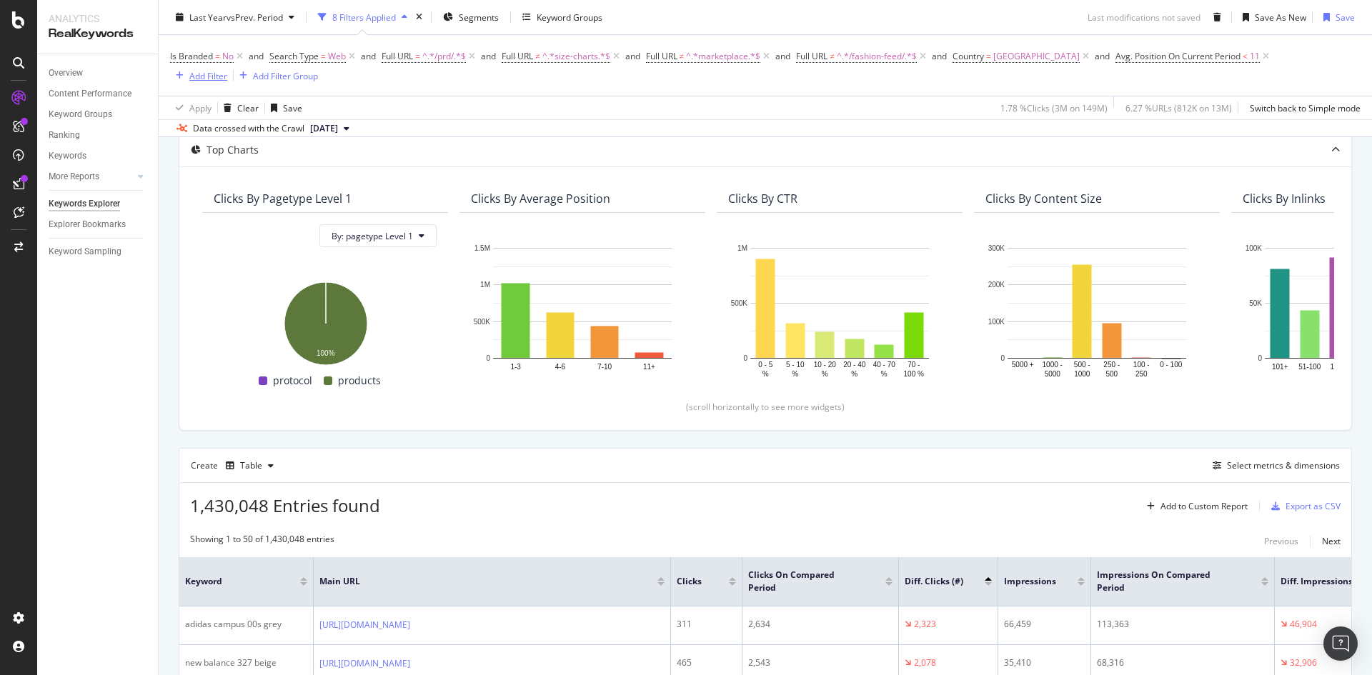
click at [212, 70] on div "Add Filter" at bounding box center [208, 75] width 38 height 12
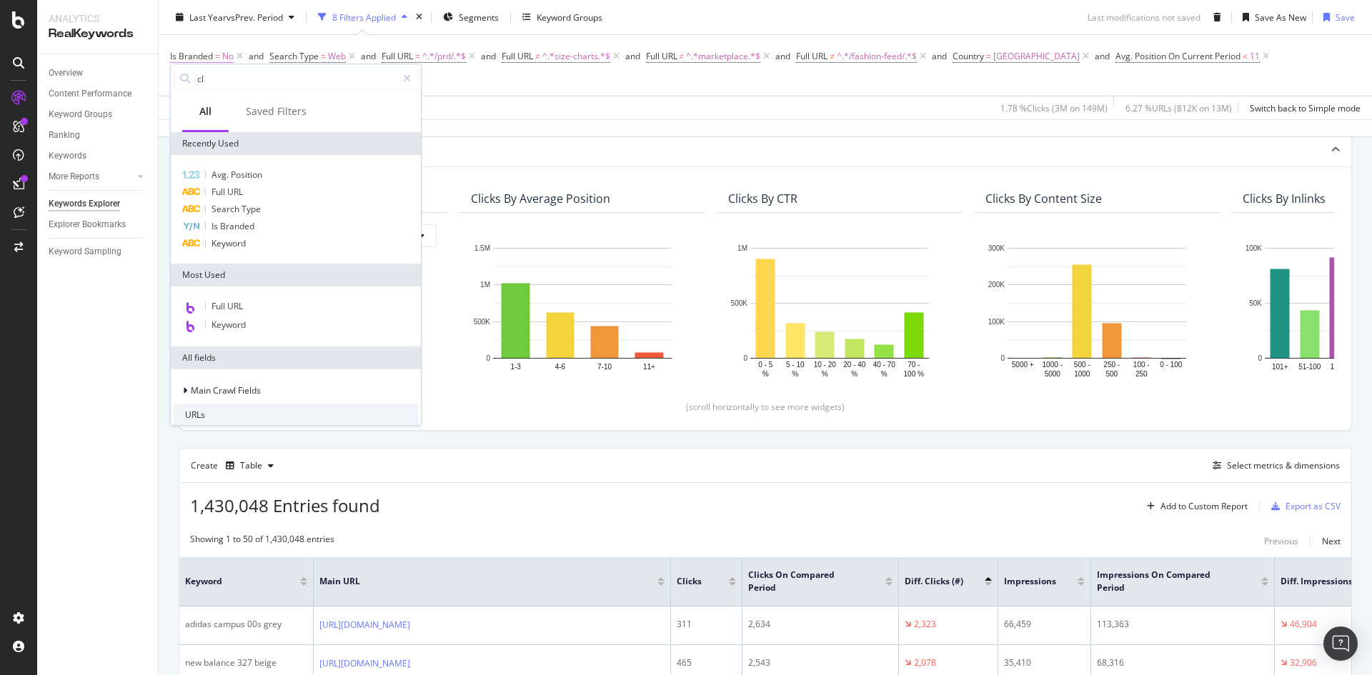
type input "cli"
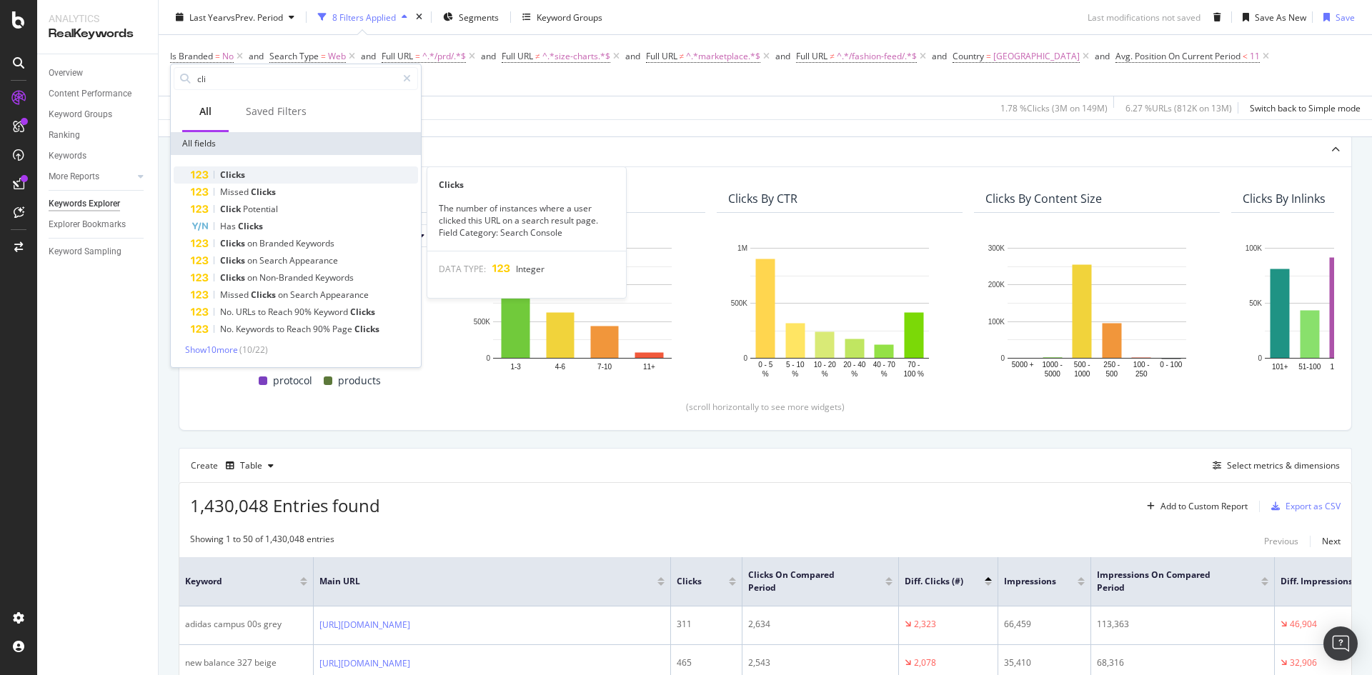
click at [239, 179] on span "Clicks" at bounding box center [232, 175] width 25 height 12
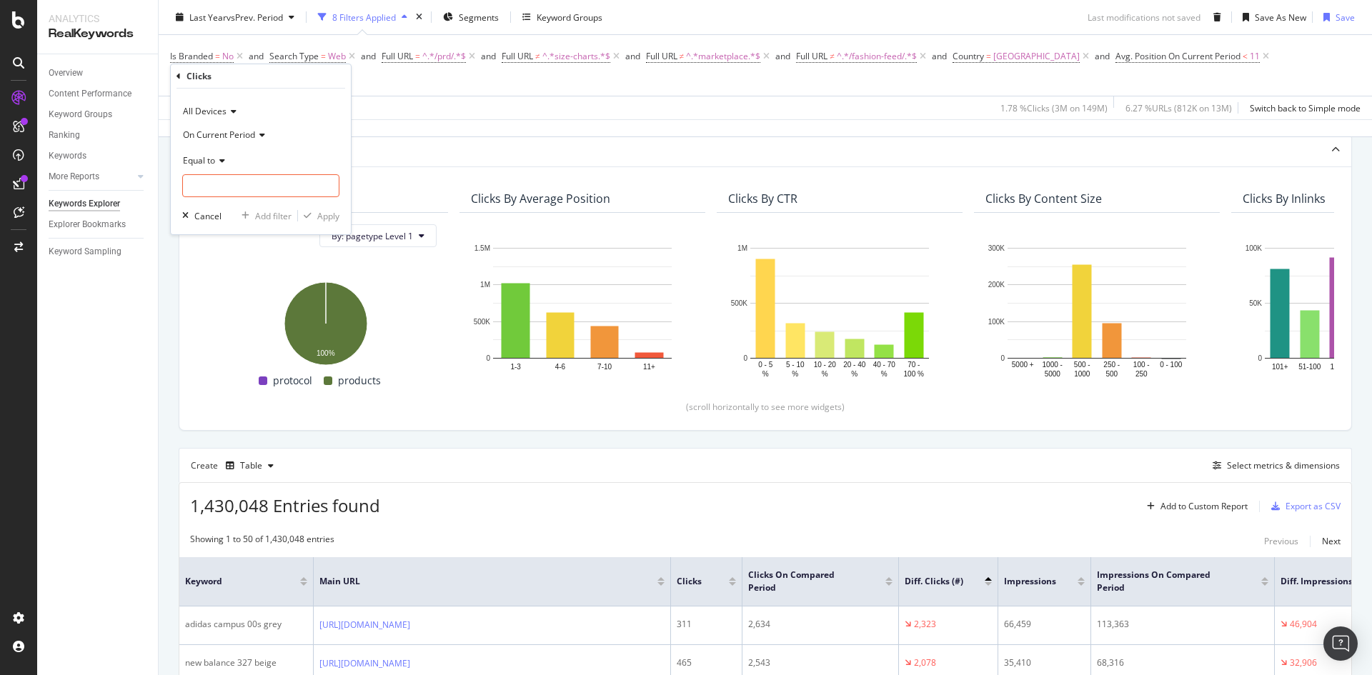
click at [267, 137] on div "On Current Period" at bounding box center [260, 134] width 157 height 23
drag, startPoint x: 244, startPoint y: 182, endPoint x: 235, endPoint y: 174, distance: 12.6
click at [243, 181] on span "On Compared Period" at bounding box center [231, 183] width 84 height 12
click at [222, 158] on icon at bounding box center [220, 161] width 10 height 9
click at [254, 156] on div "Equal to" at bounding box center [260, 160] width 157 height 23
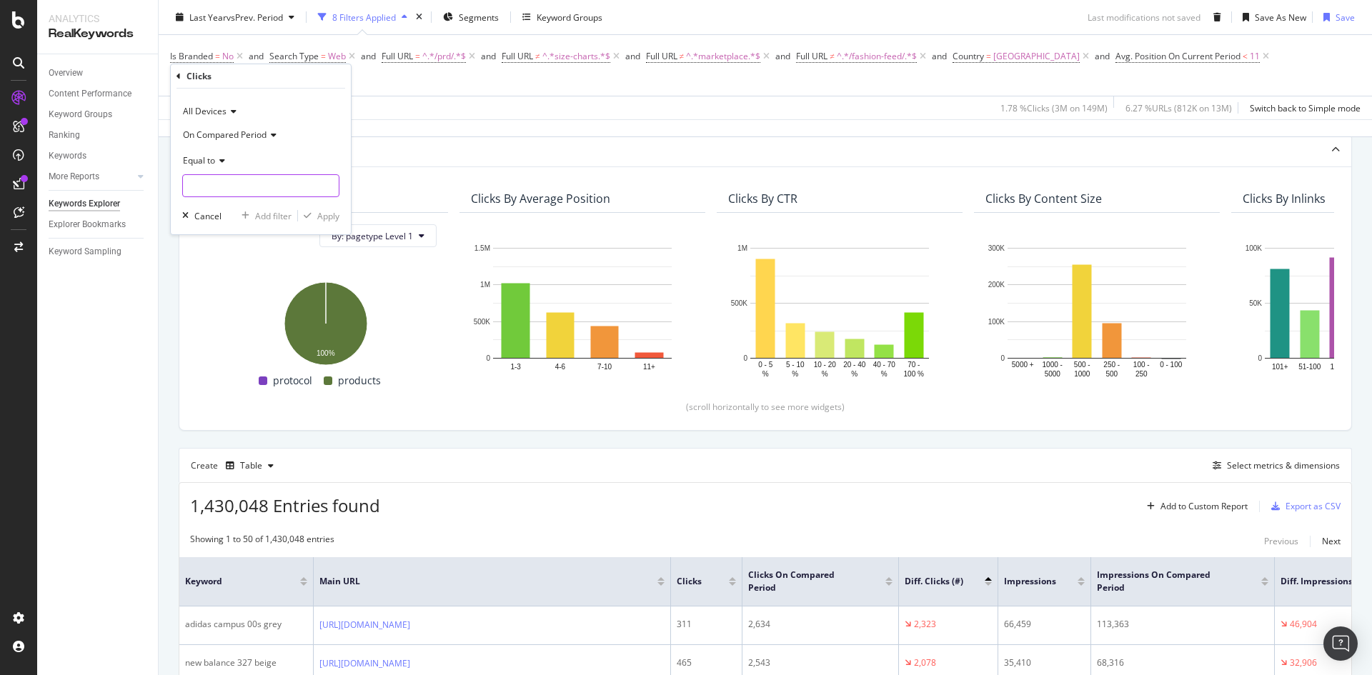
click at [257, 184] on input "number" at bounding box center [260, 185] width 157 height 23
type input "0"
click at [220, 163] on icon at bounding box center [220, 161] width 10 height 9
click at [257, 150] on div "Equal to" at bounding box center [260, 160] width 157 height 23
click at [239, 136] on span "On Compared Period" at bounding box center [225, 135] width 84 height 12
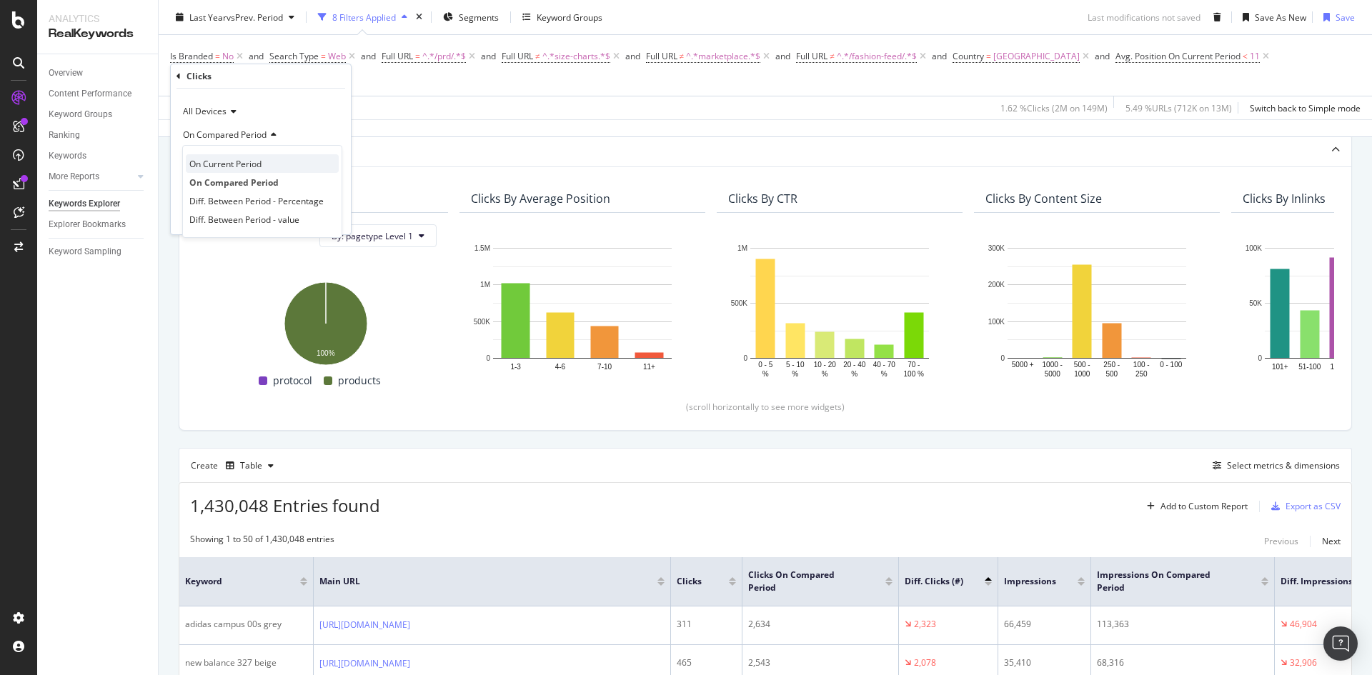
click at [242, 162] on span "On Current Period" at bounding box center [225, 164] width 72 height 12
click at [206, 161] on span "Equal to" at bounding box center [199, 160] width 32 height 12
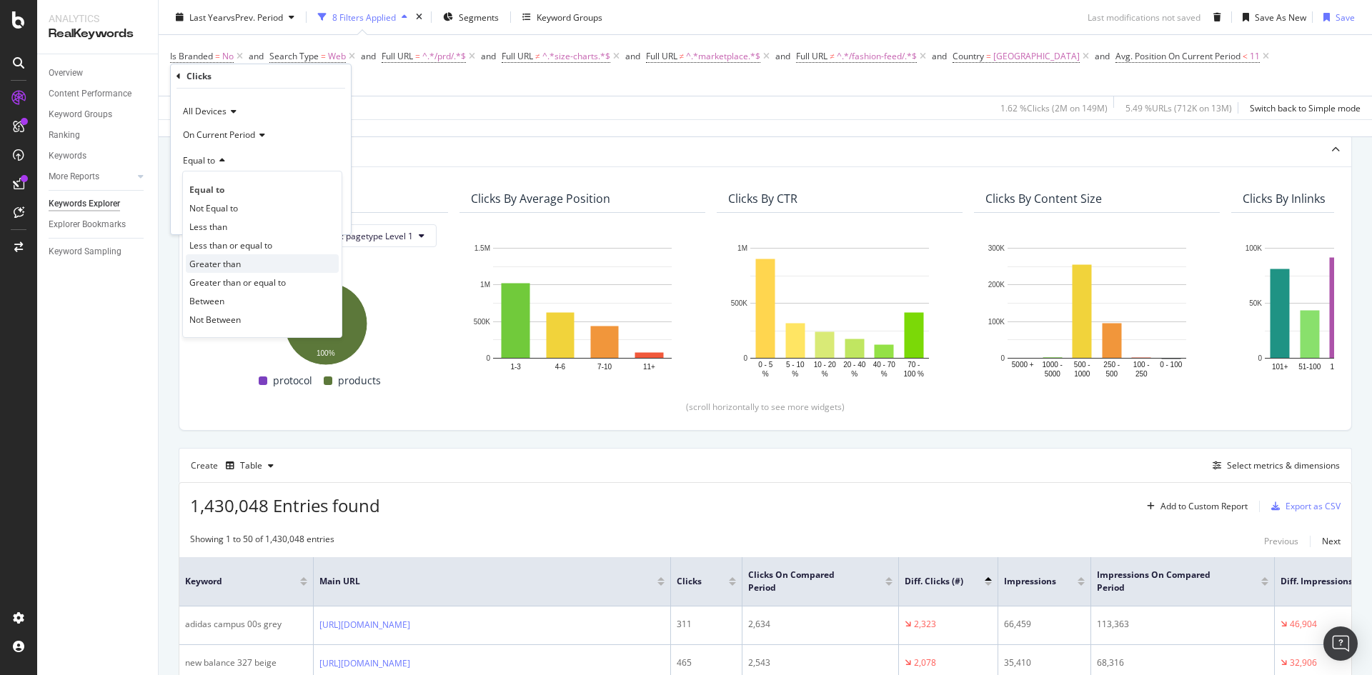
click at [240, 261] on span "Greater than" at bounding box center [214, 264] width 51 height 12
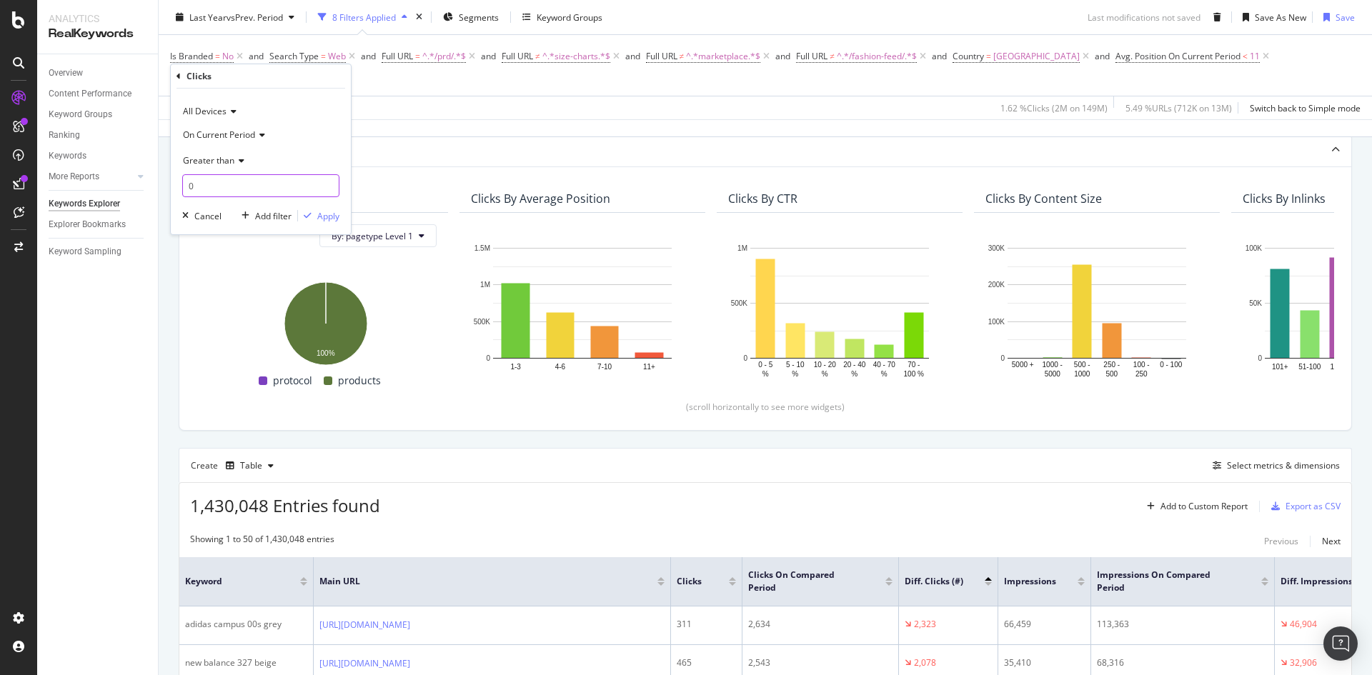
drag, startPoint x: 227, startPoint y: 188, endPoint x: 237, endPoint y: 188, distance: 9.3
click at [232, 188] on input "0" at bounding box center [260, 185] width 157 height 23
click at [246, 139] on span "On Current Period" at bounding box center [219, 135] width 72 height 12
click at [224, 94] on div "All Devices On Current Period On Current Period On Compared Period Diff. Betwee…" at bounding box center [261, 162] width 180 height 146
click at [174, 73] on div "Clicks All Devices On Current Period Greater than 0 Cancel Add filter Apply" at bounding box center [261, 149] width 180 height 170
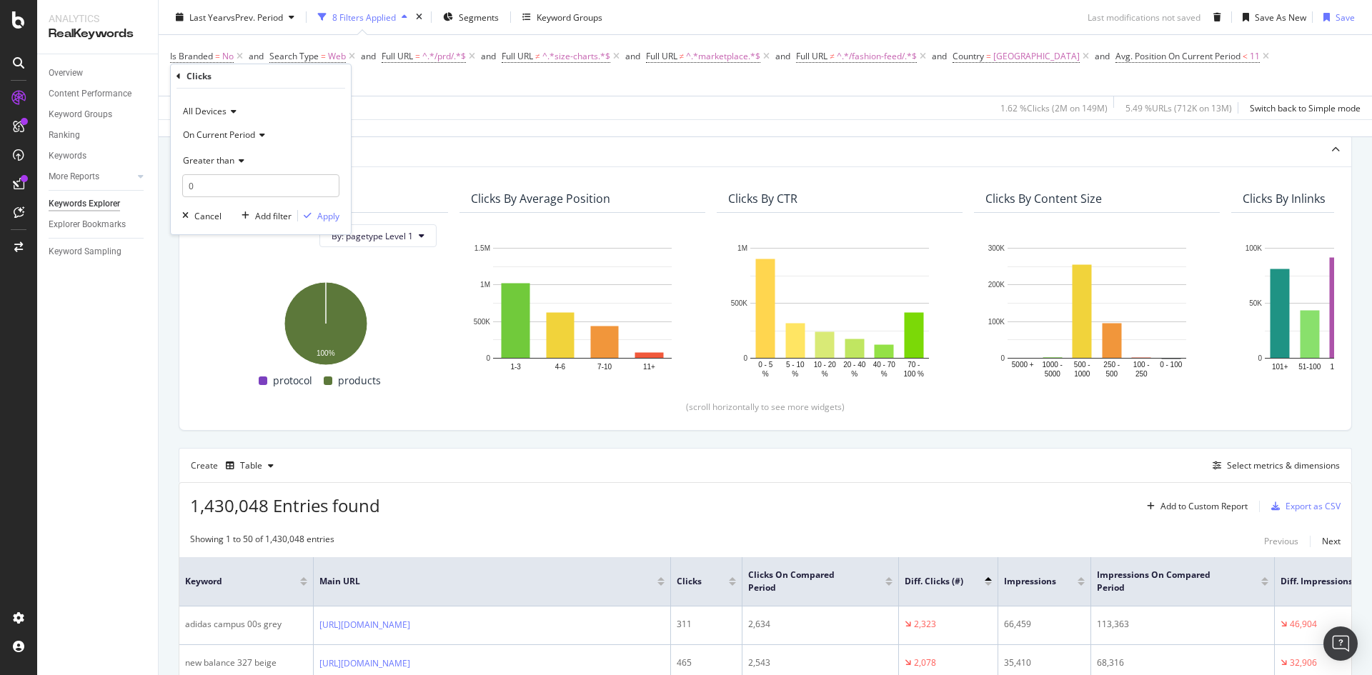
click at [179, 77] on icon at bounding box center [179, 76] width 4 height 9
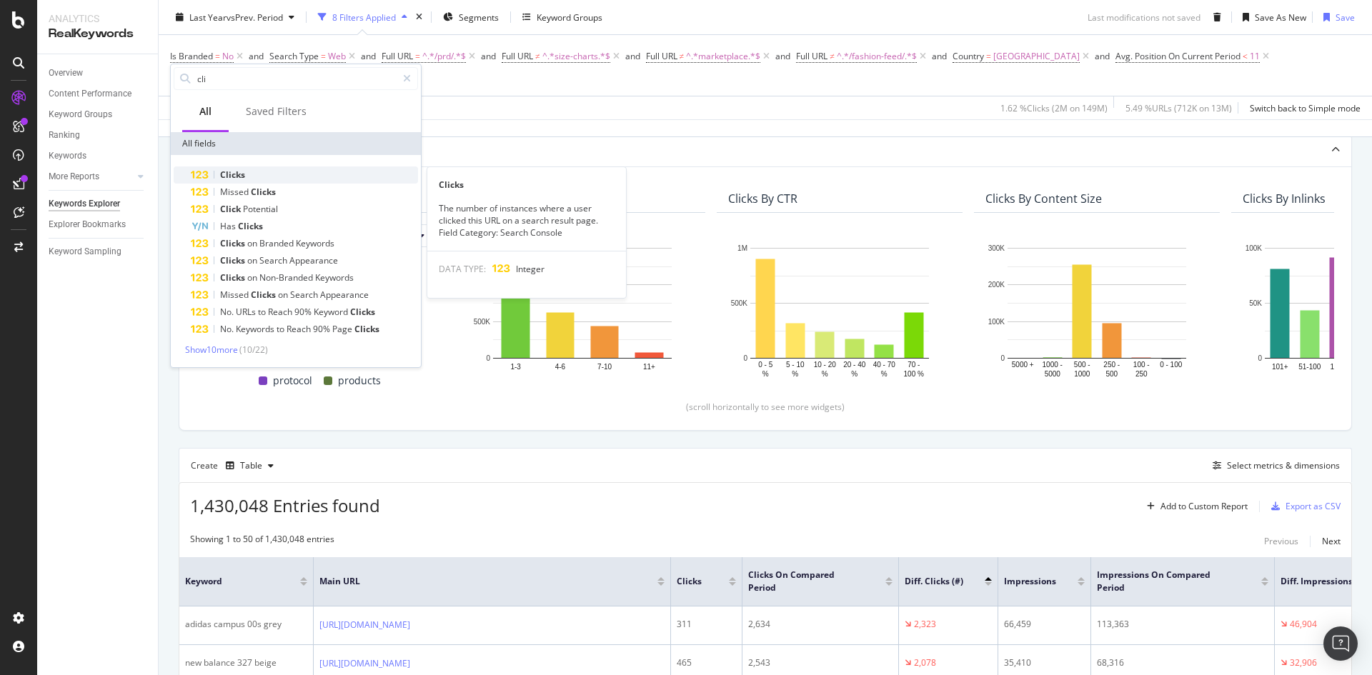
click at [237, 174] on span "Clicks" at bounding box center [232, 175] width 25 height 12
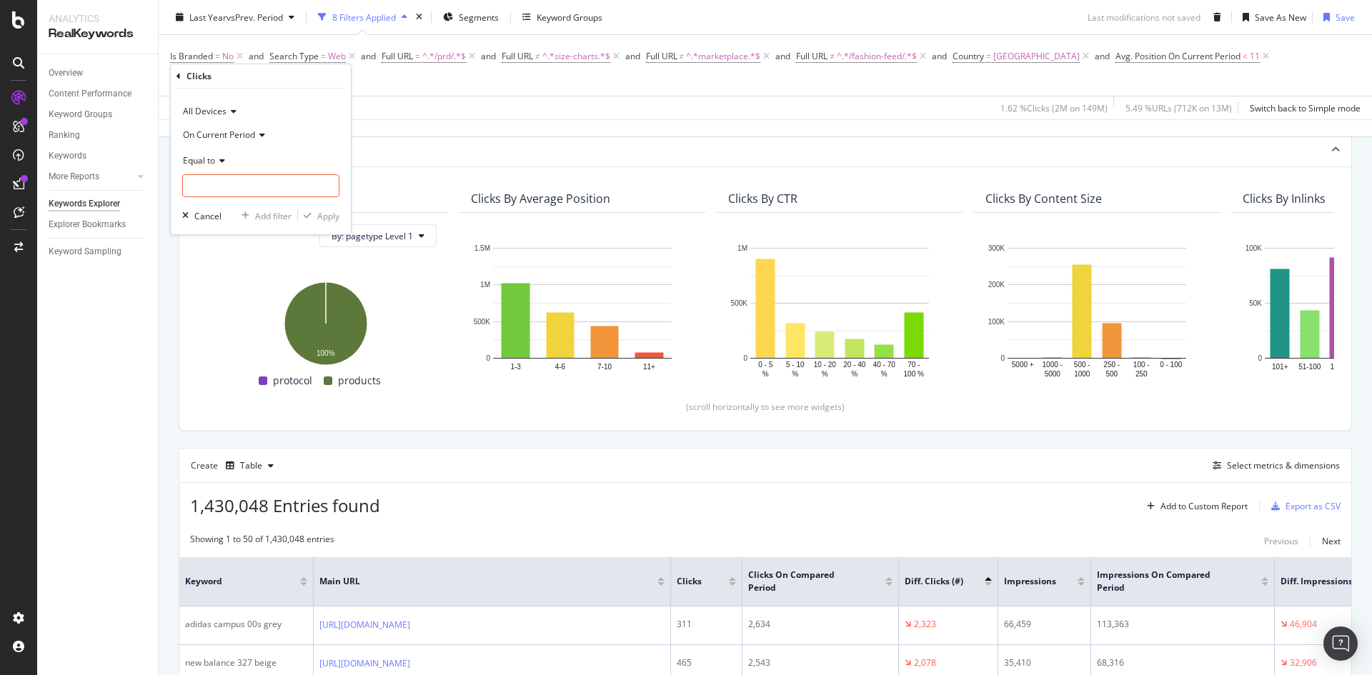
click at [221, 159] on icon at bounding box center [220, 161] width 10 height 9
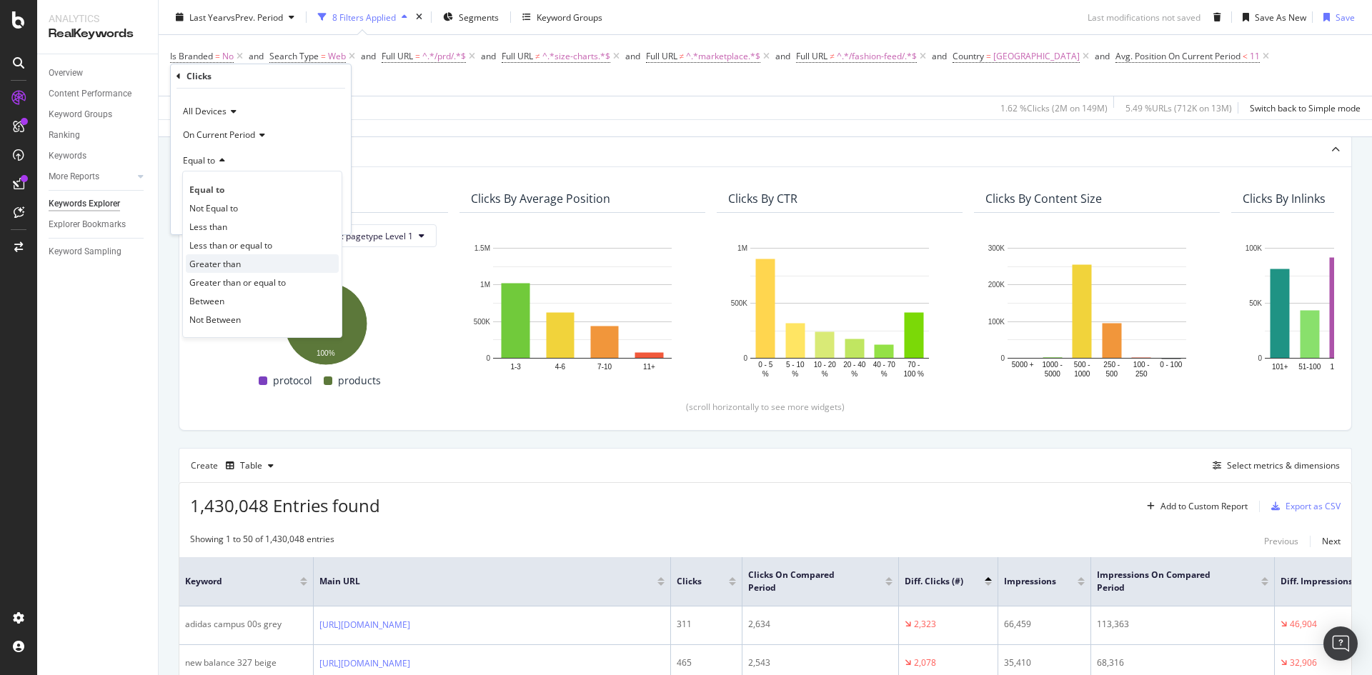
drag, startPoint x: 226, startPoint y: 260, endPoint x: 228, endPoint y: 209, distance: 51.5
click at [226, 259] on span "Greater than" at bounding box center [214, 264] width 51 height 12
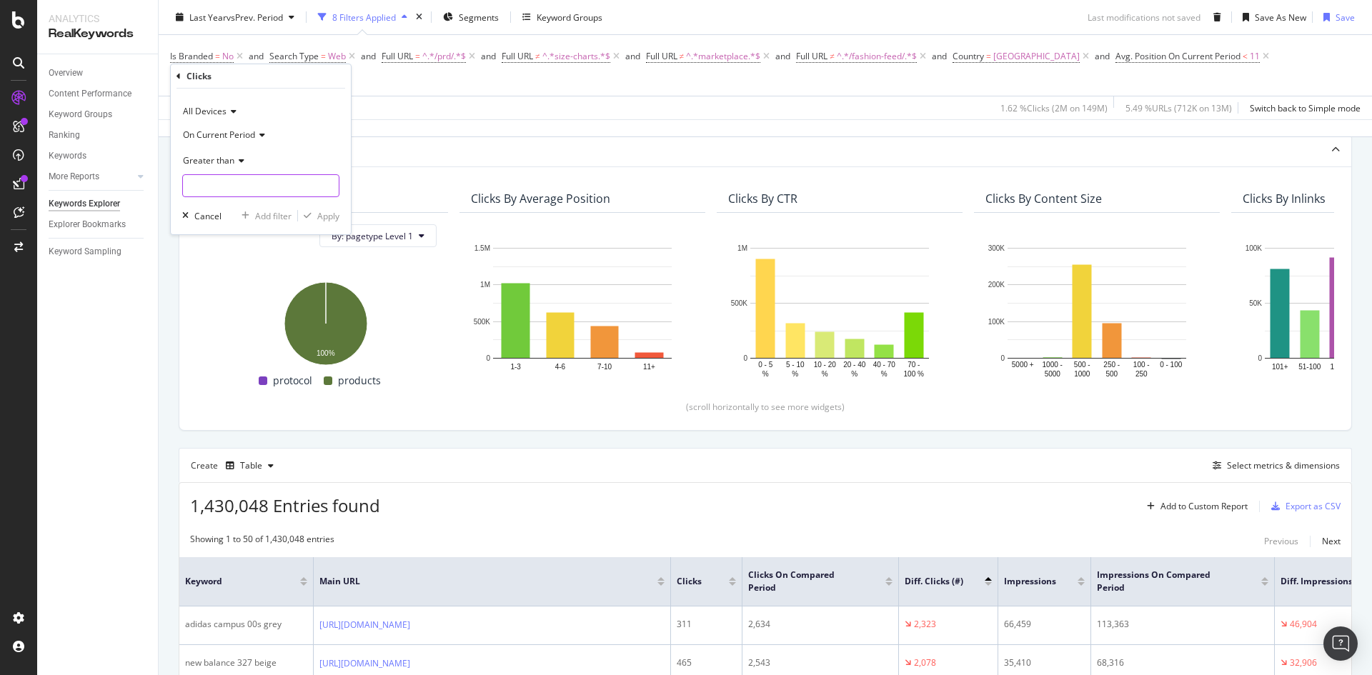
click at [229, 187] on input "number" at bounding box center [260, 185] width 157 height 23
type input "0"
click at [324, 208] on div "All Devices On Current Period Greater than 0 Cancel Add filter Apply" at bounding box center [261, 162] width 180 height 146
click at [328, 216] on div "Apply" at bounding box center [328, 216] width 22 height 12
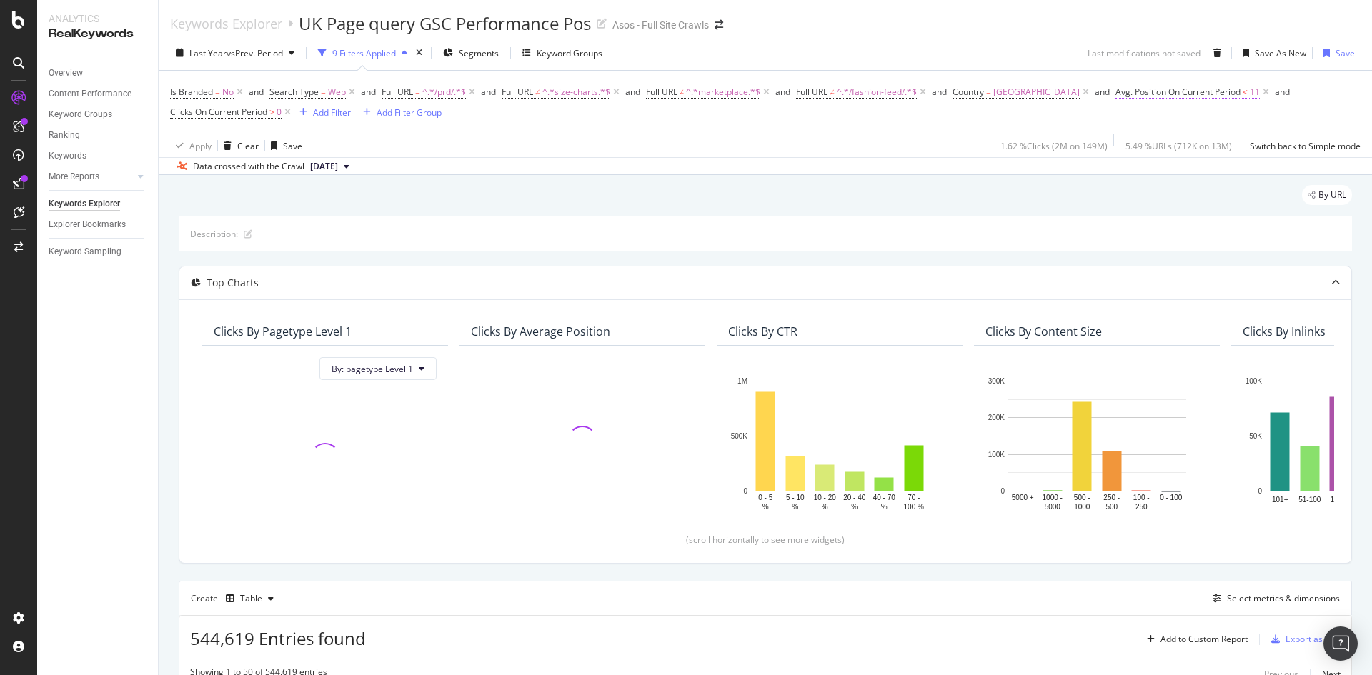
click at [1168, 91] on span "Avg. Position On Current Period" at bounding box center [1178, 92] width 125 height 12
drag, startPoint x: 1144, startPoint y: 198, endPoint x: 1101, endPoint y: 189, distance: 44.4
click at [1101, 189] on div "All Devices On Current Period Less than 11 Cancel Add filter Apply" at bounding box center [1189, 176] width 180 height 146
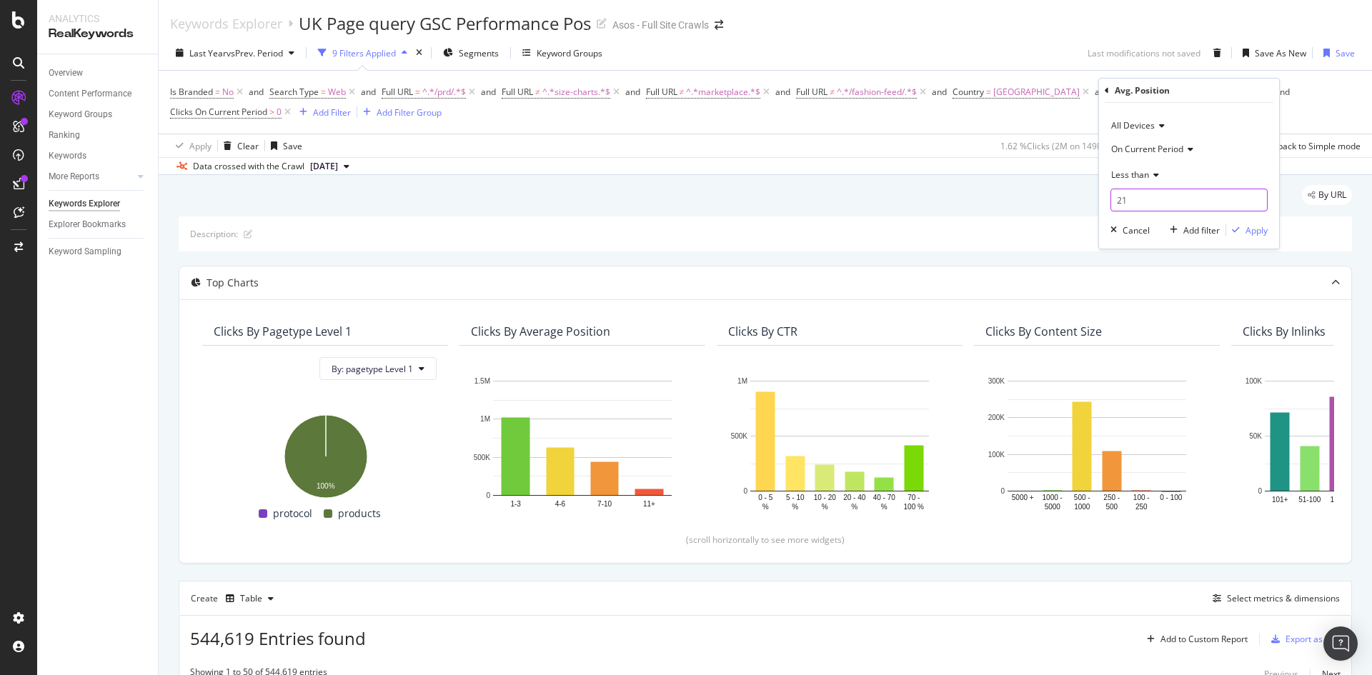
type input "21"
click at [1251, 228] on div "Apply" at bounding box center [1257, 230] width 22 height 12
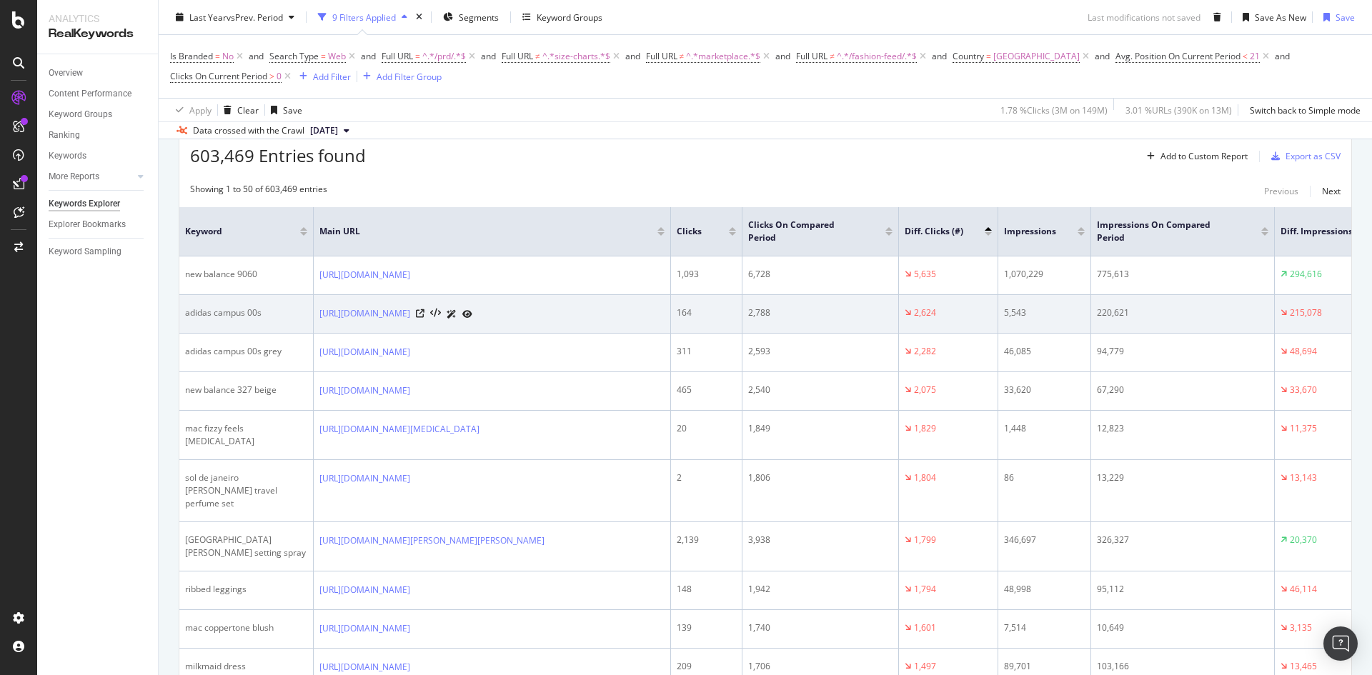
scroll to position [500, 0]
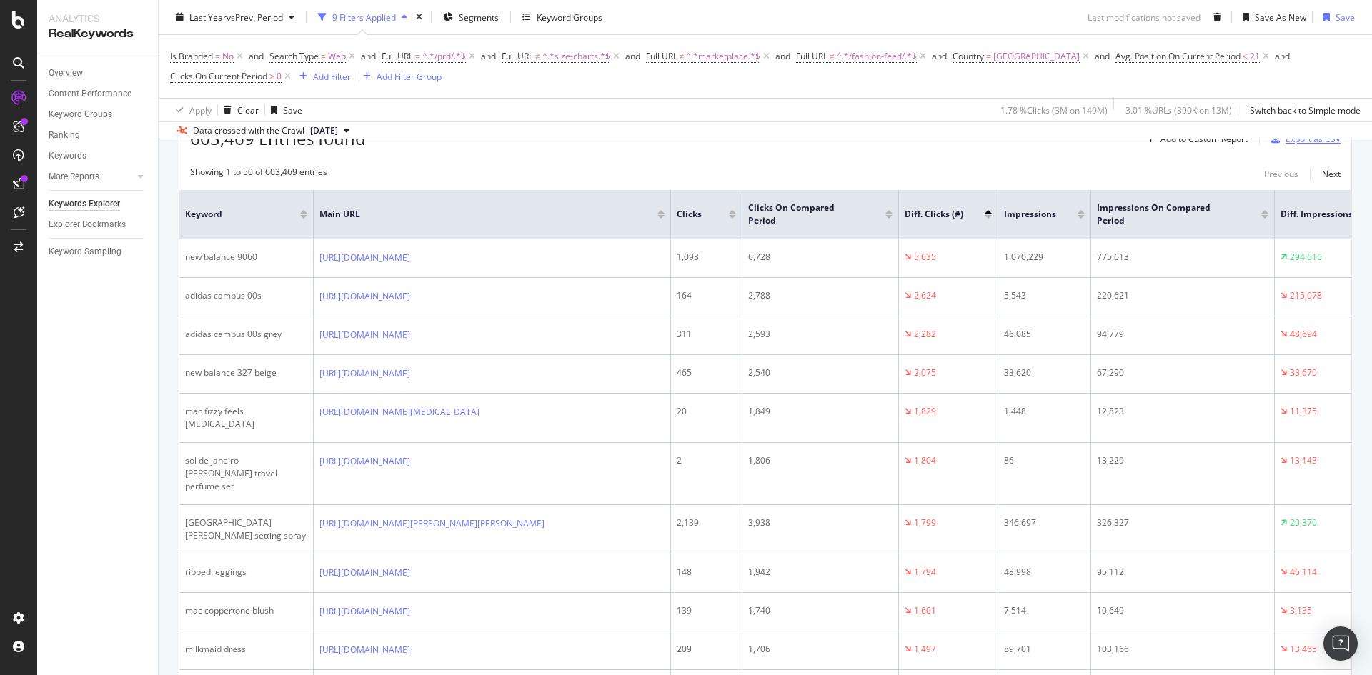
click at [1290, 144] on div "Export as CSV" at bounding box center [1313, 139] width 55 height 12
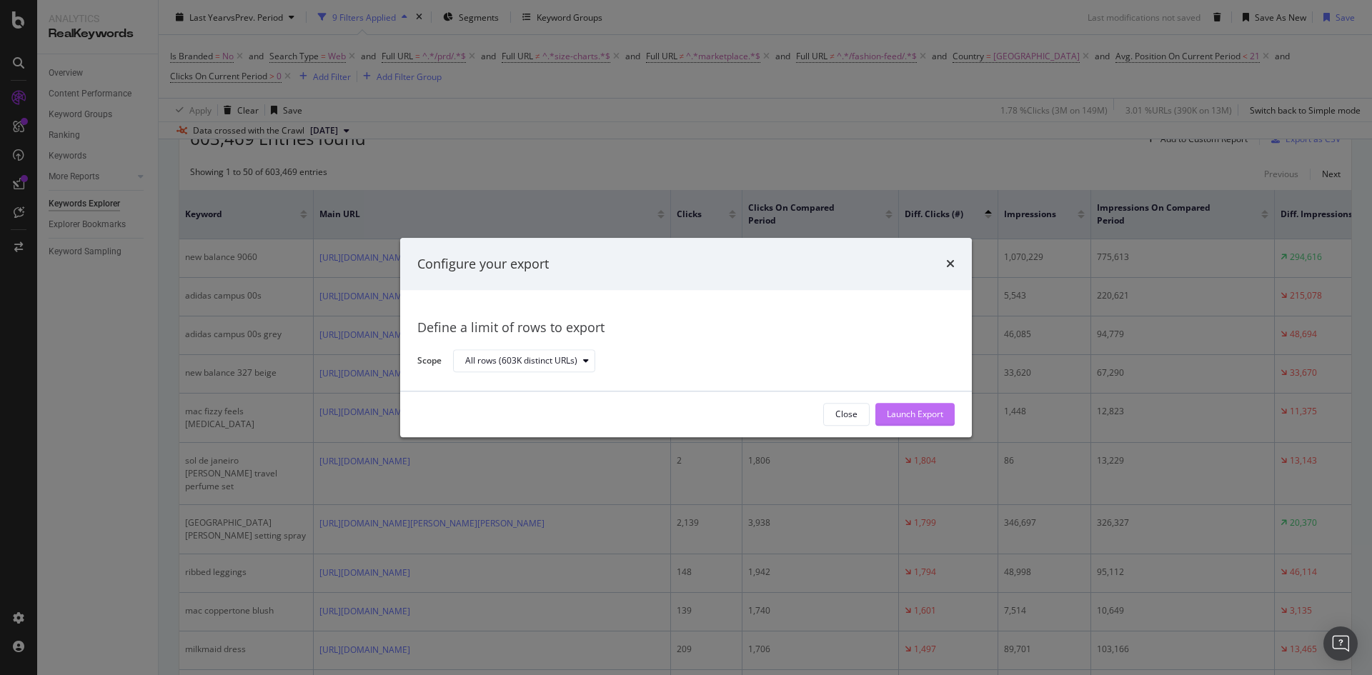
click at [924, 407] on div "Launch Export" at bounding box center [915, 414] width 56 height 21
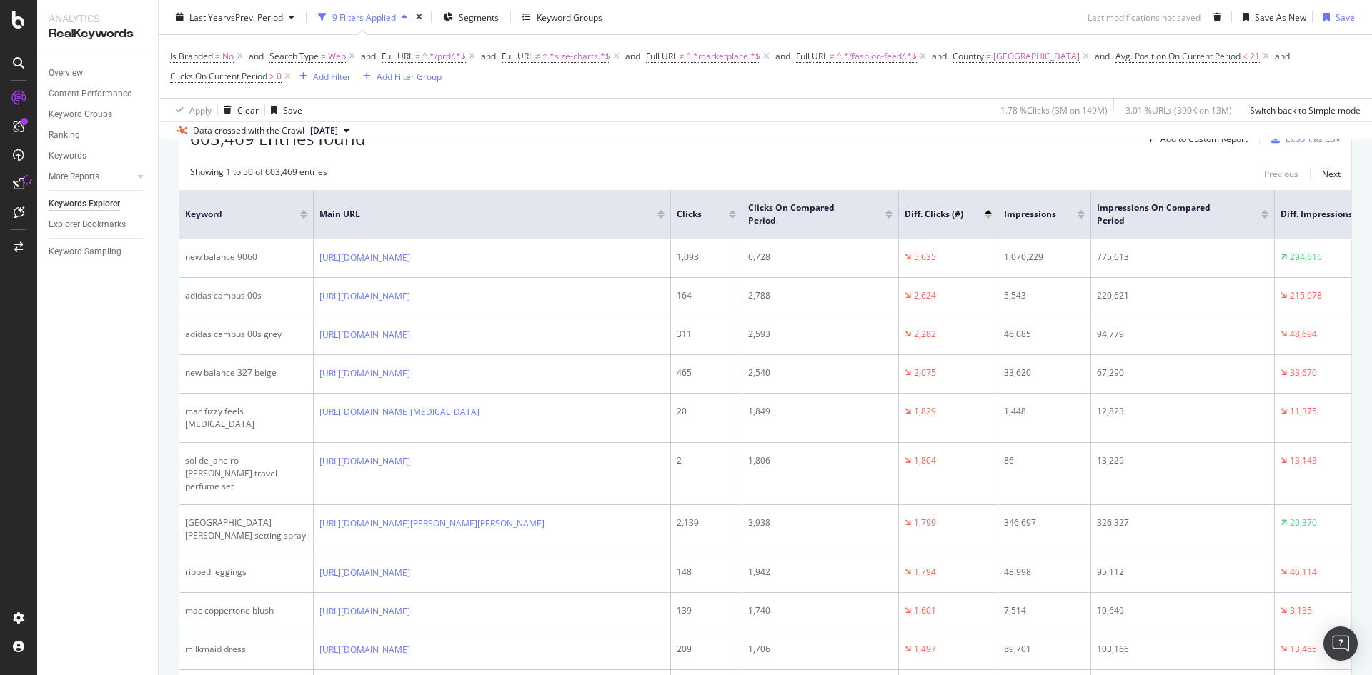
drag, startPoint x: 744, startPoint y: 131, endPoint x: 744, endPoint y: 163, distance: 32.2
click at [744, 131] on div "Data crossed with the Crawl [DATE]" at bounding box center [766, 130] width 1214 height 17
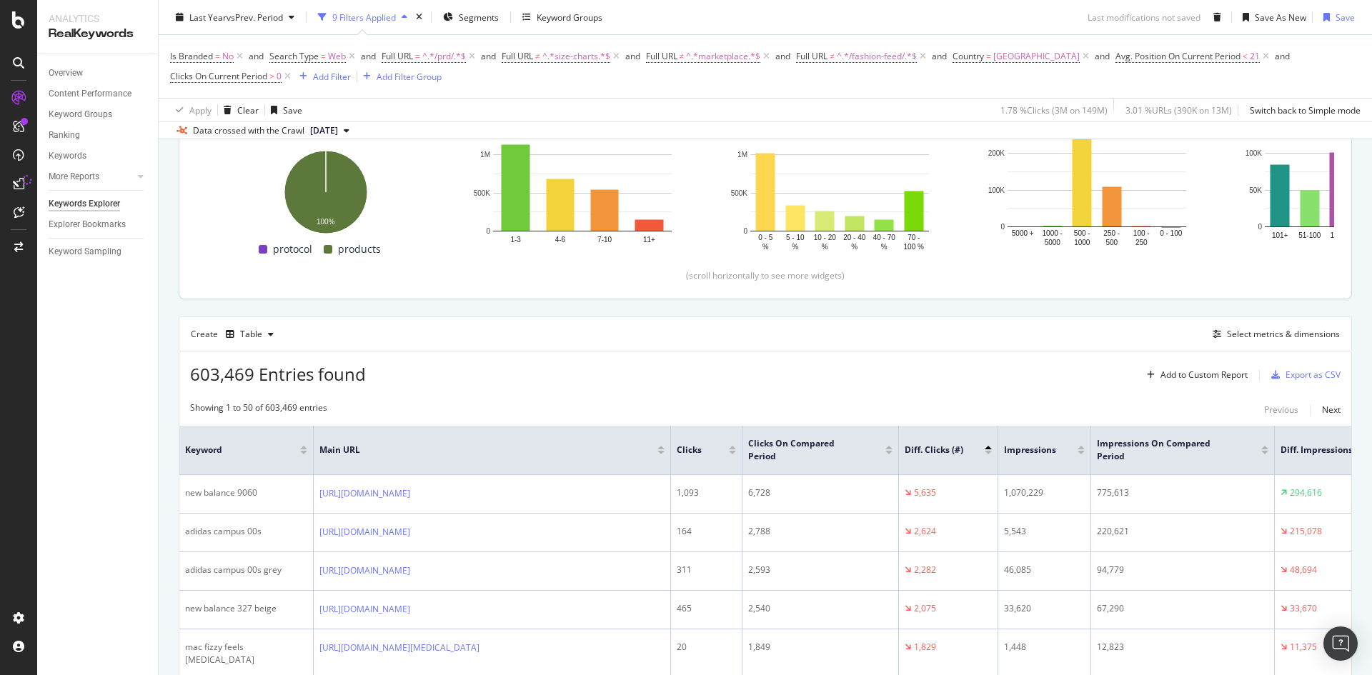
scroll to position [143, 0]
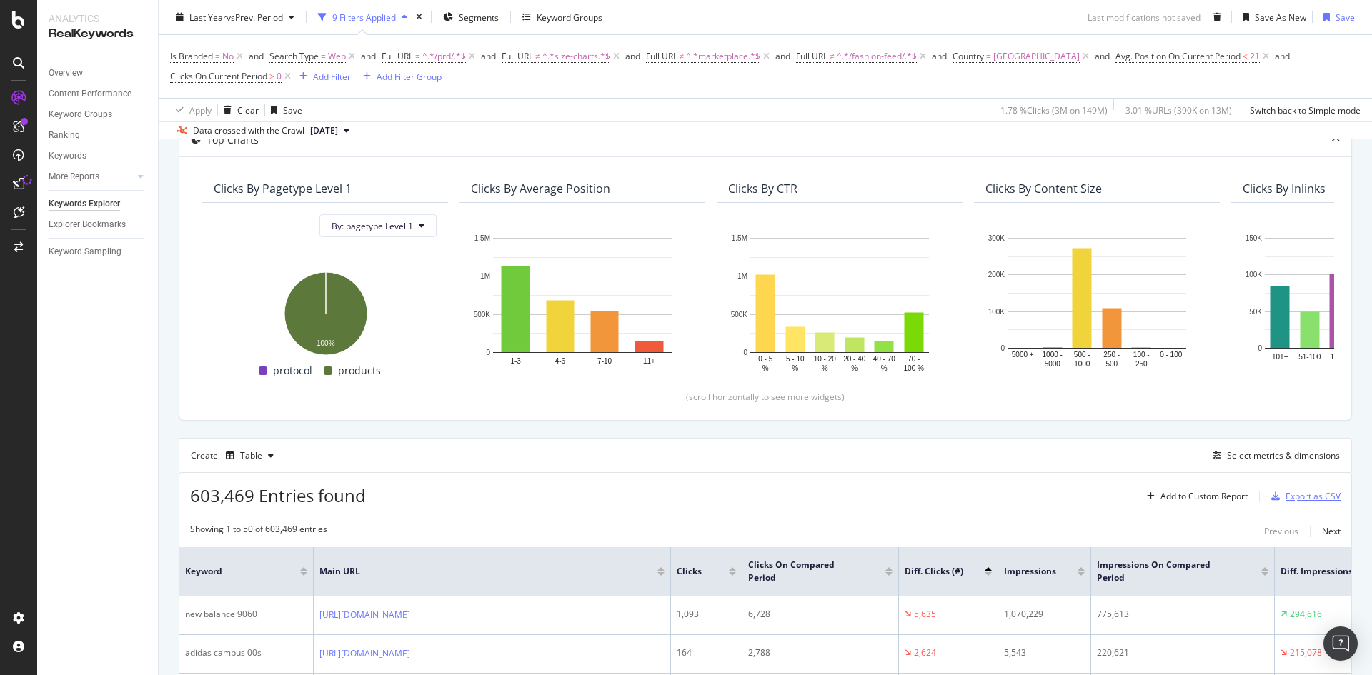
click at [1287, 500] on div "Export as CSV" at bounding box center [1313, 496] width 55 height 12
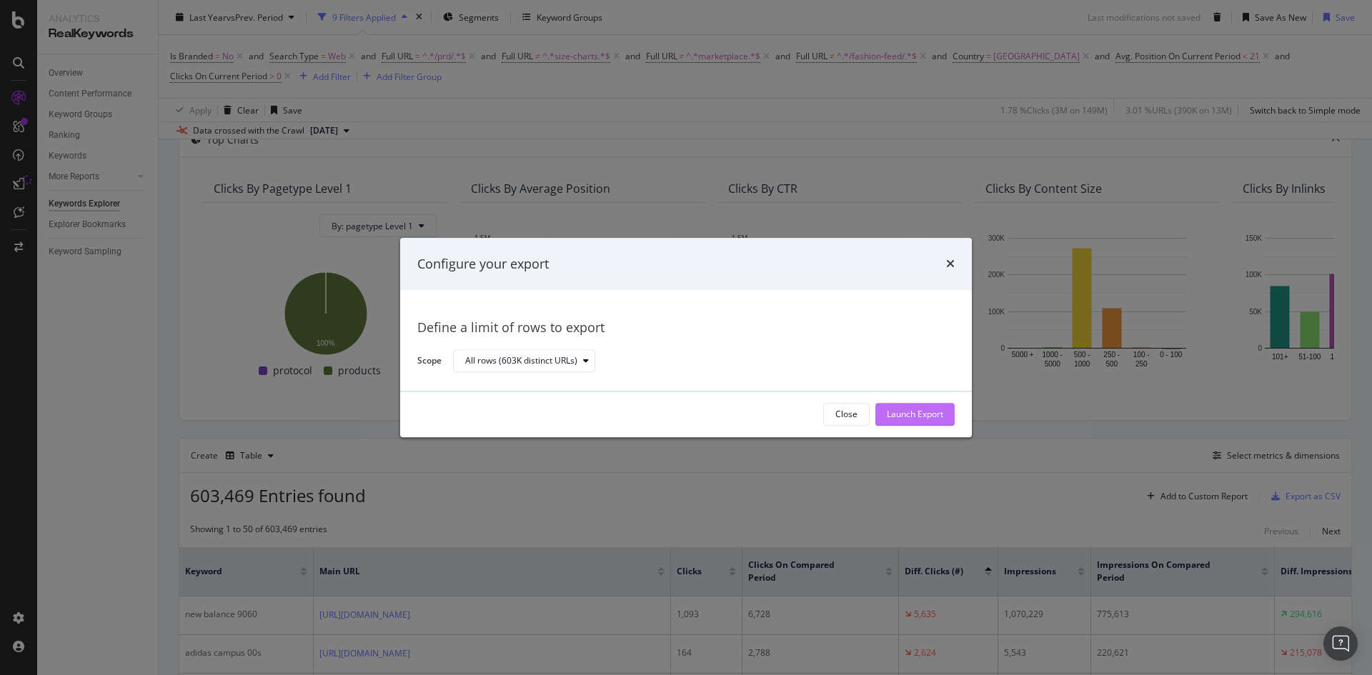
click at [917, 418] on div "Launch Export" at bounding box center [915, 415] width 56 height 12
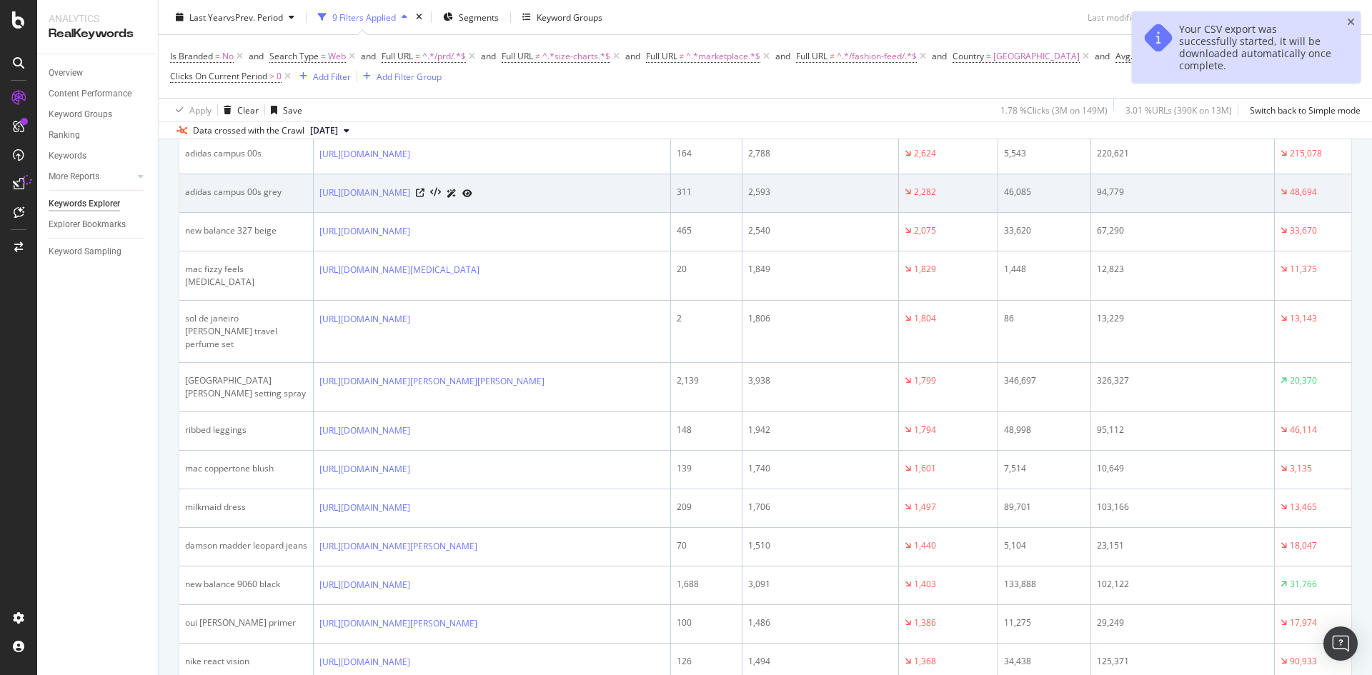
scroll to position [429, 0]
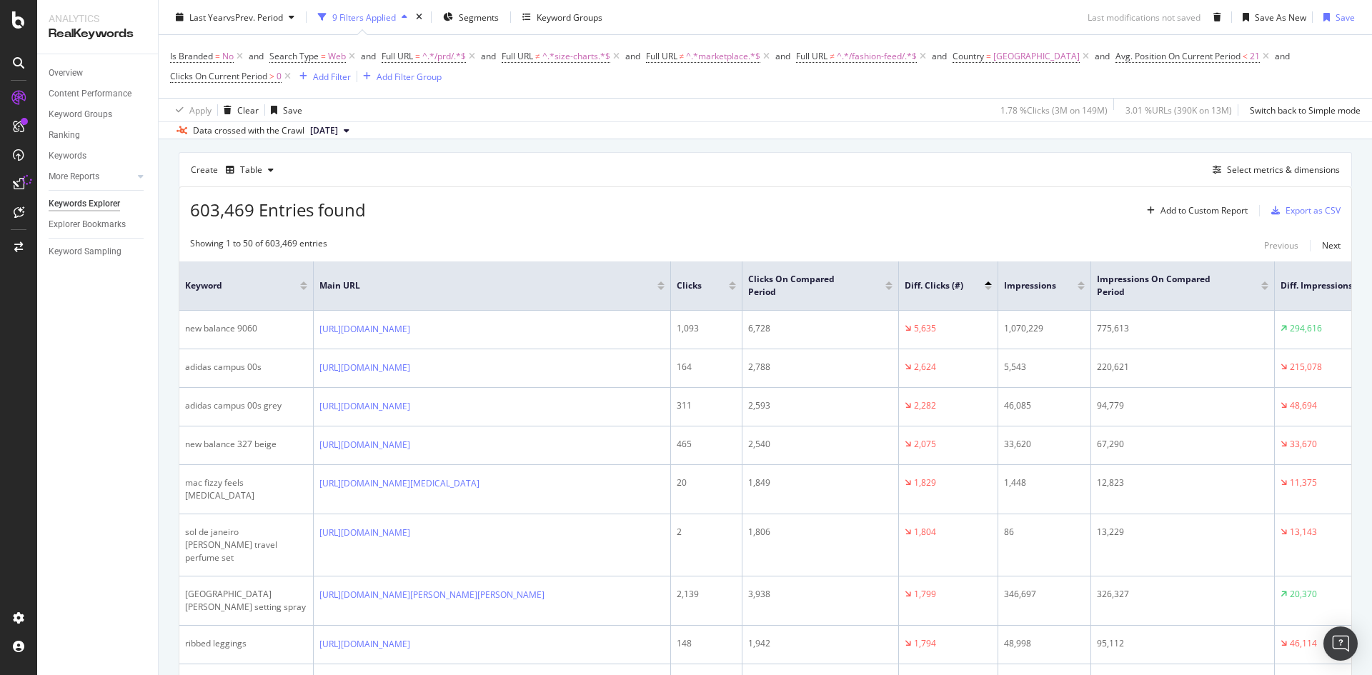
drag, startPoint x: 621, startPoint y: 172, endPoint x: 724, endPoint y: 221, distance: 113.8
click at [627, 172] on div "Create Table Select metrics & dimensions" at bounding box center [766, 169] width 1174 height 34
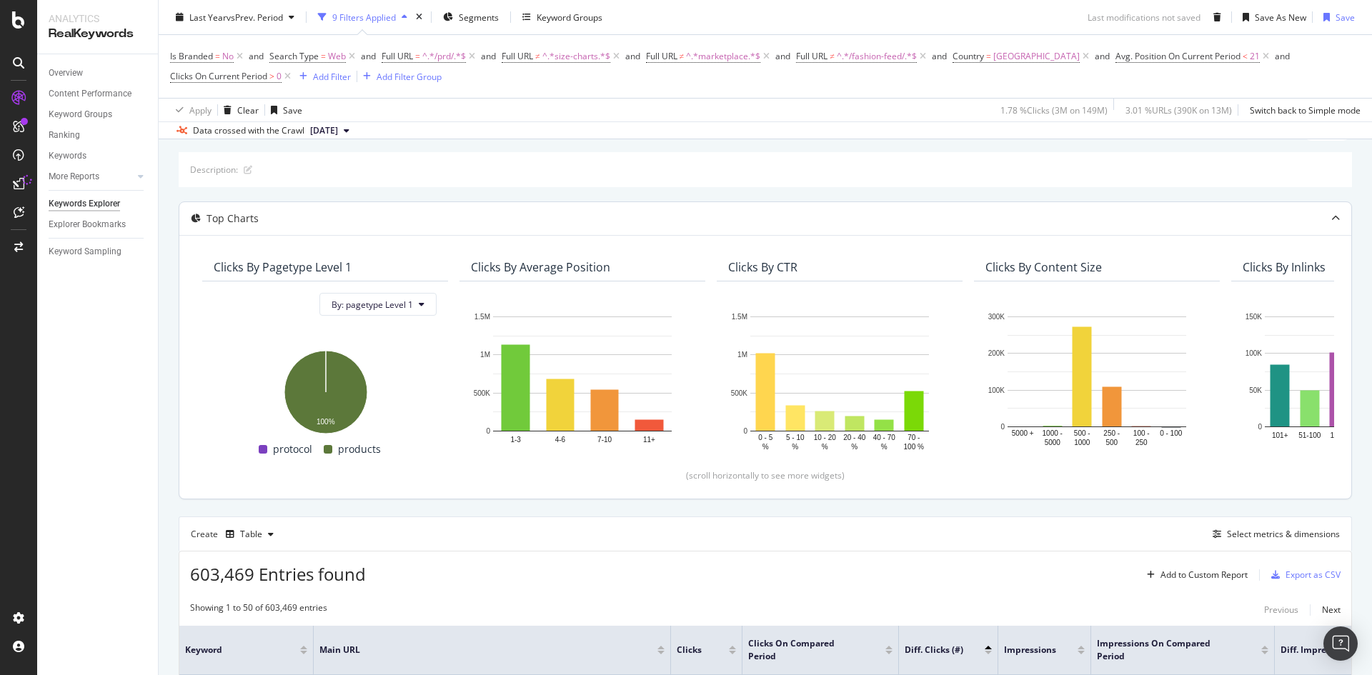
scroll to position [0, 0]
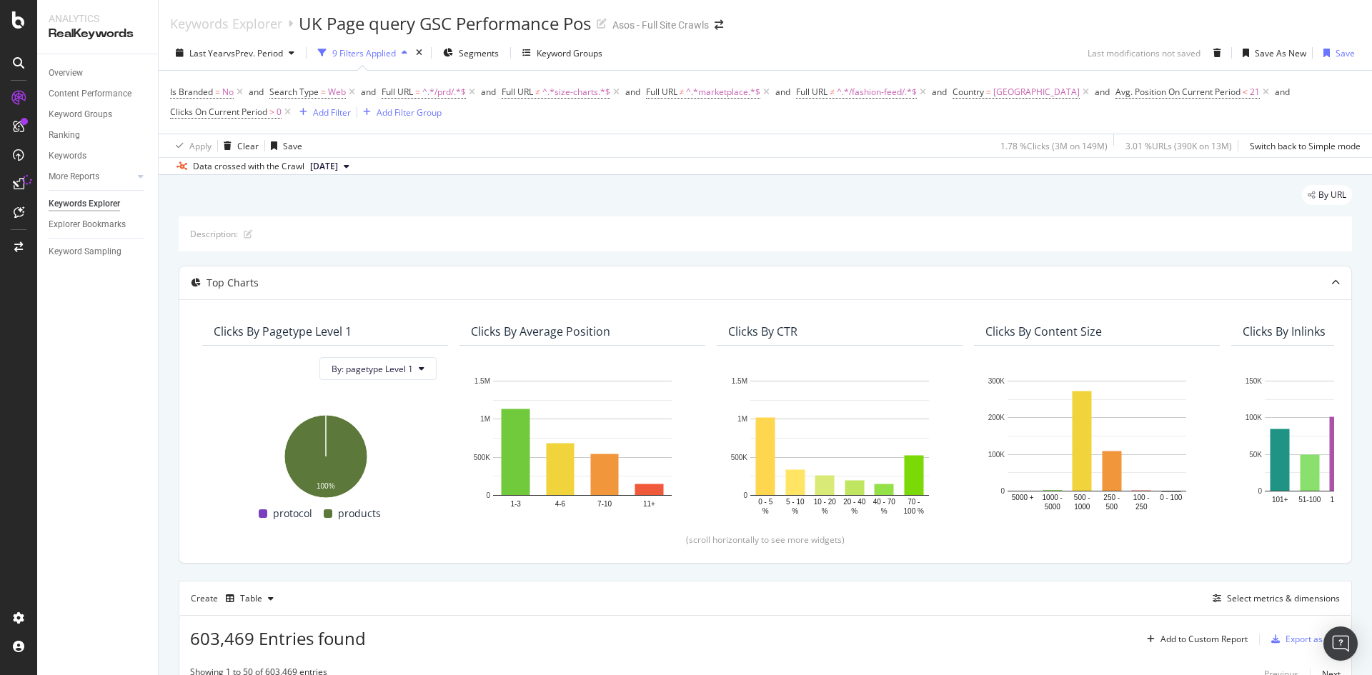
drag, startPoint x: 716, startPoint y: 212, endPoint x: 693, endPoint y: 21, distance: 191.6
click at [717, 212] on div "By URL" at bounding box center [766, 200] width 1174 height 31
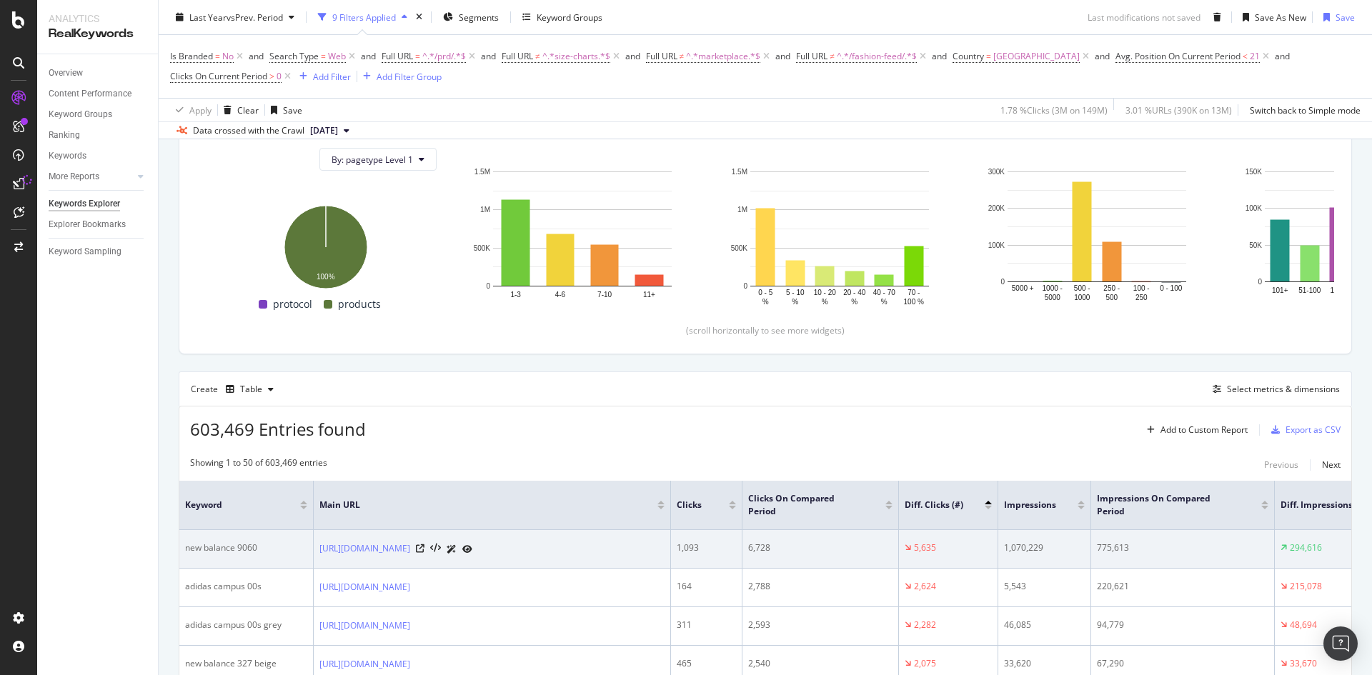
scroll to position [429, 0]
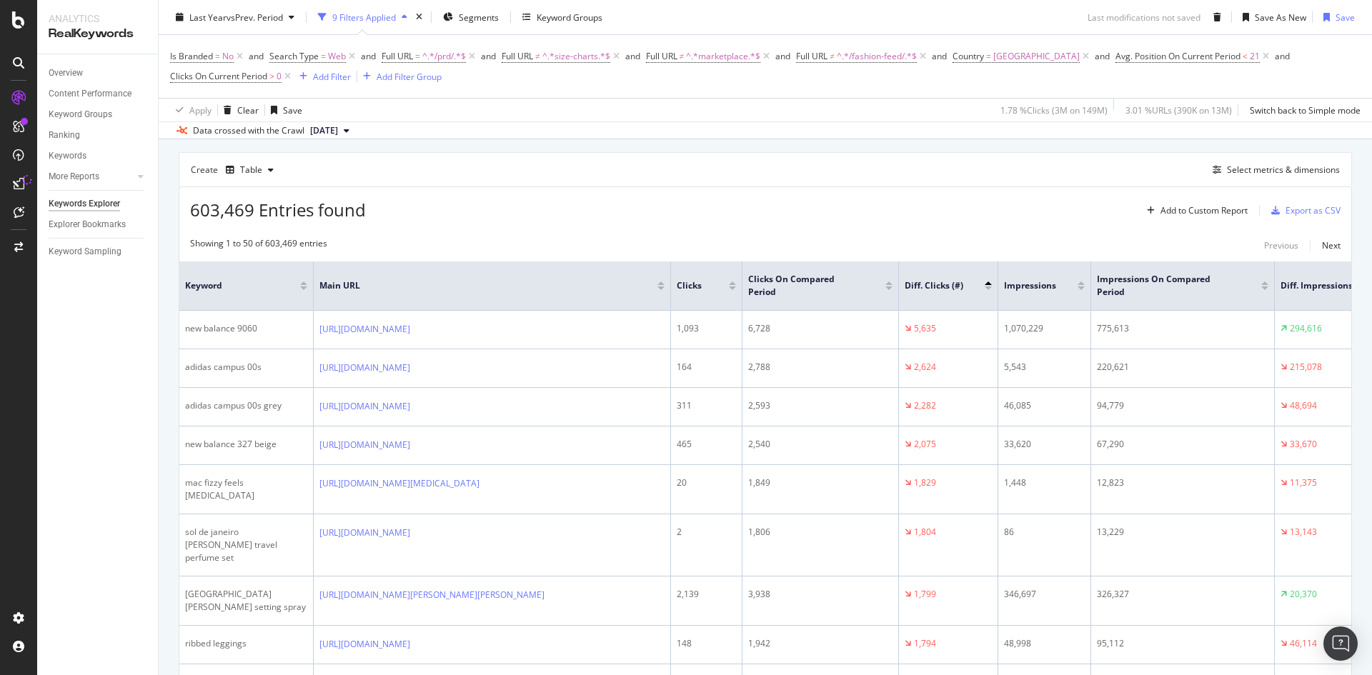
click at [758, 191] on div "603,469 Entries found Add to Custom Report Export as CSV" at bounding box center [765, 204] width 1172 height 35
click at [748, 138] on div "Data crossed with the Crawl [DATE]" at bounding box center [766, 130] width 1214 height 17
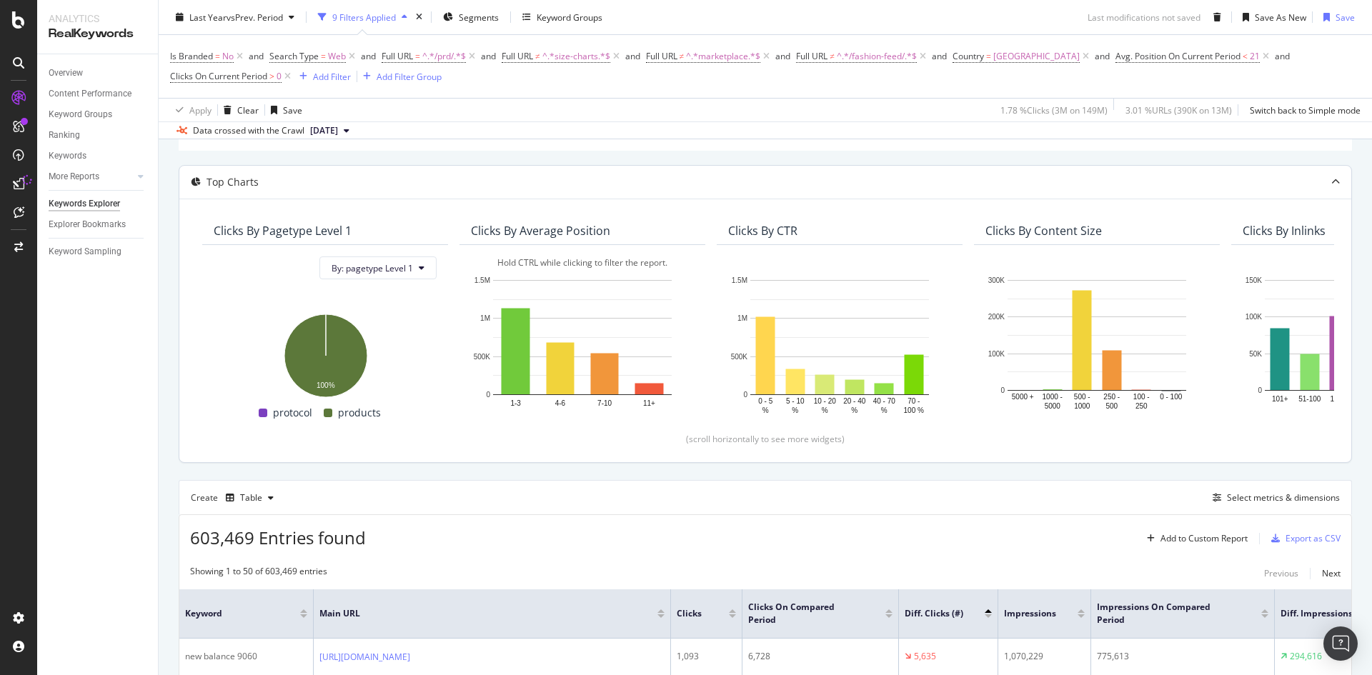
scroll to position [0, 0]
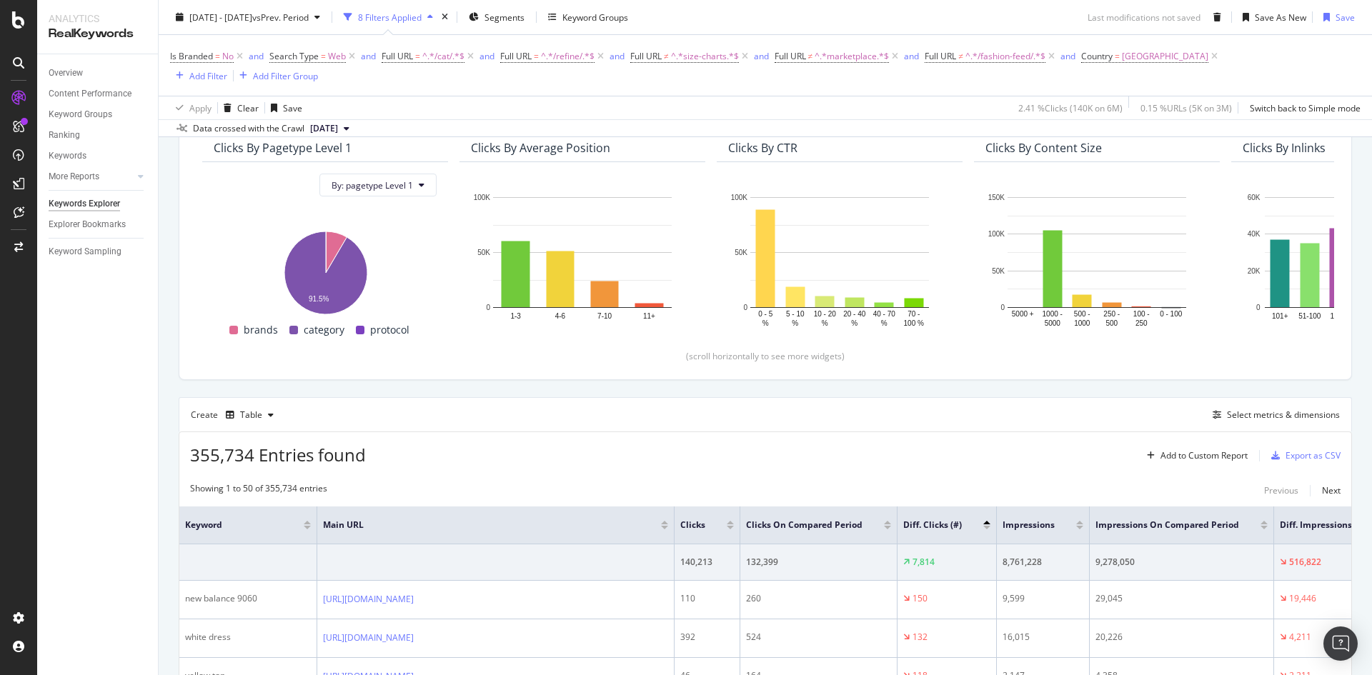
scroll to position [357, 0]
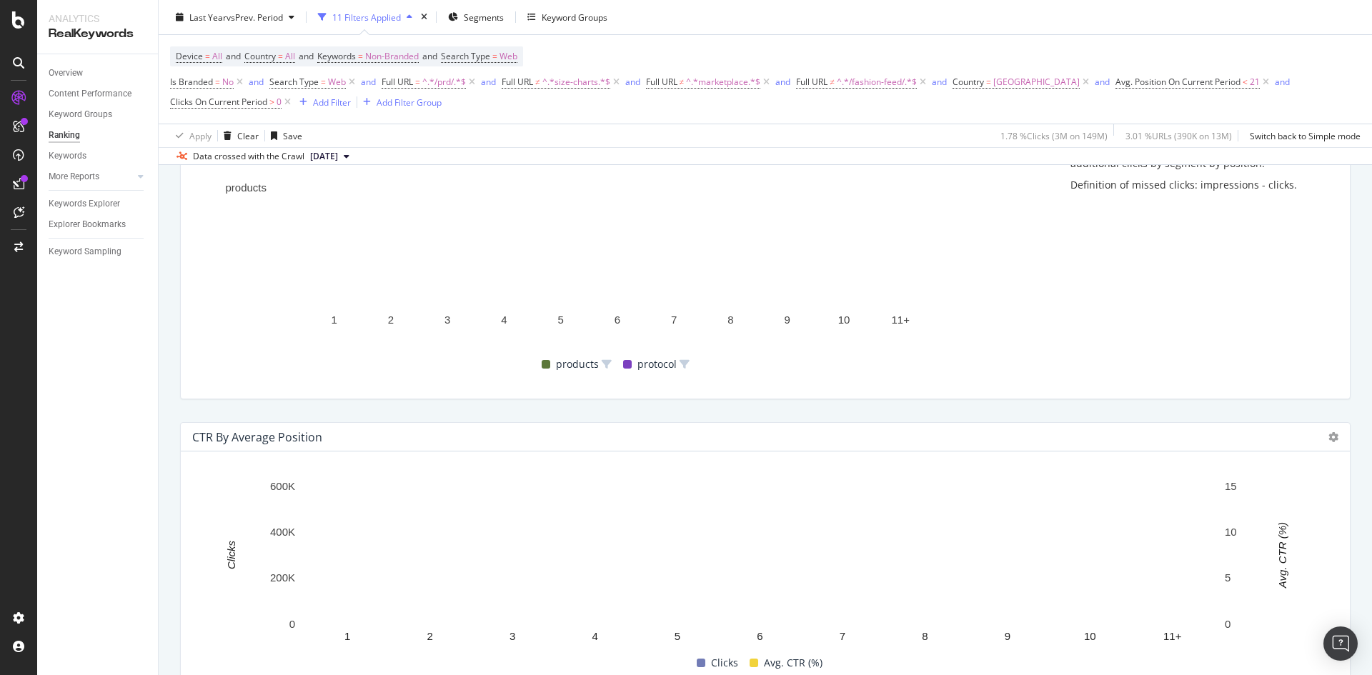
scroll to position [1347, 0]
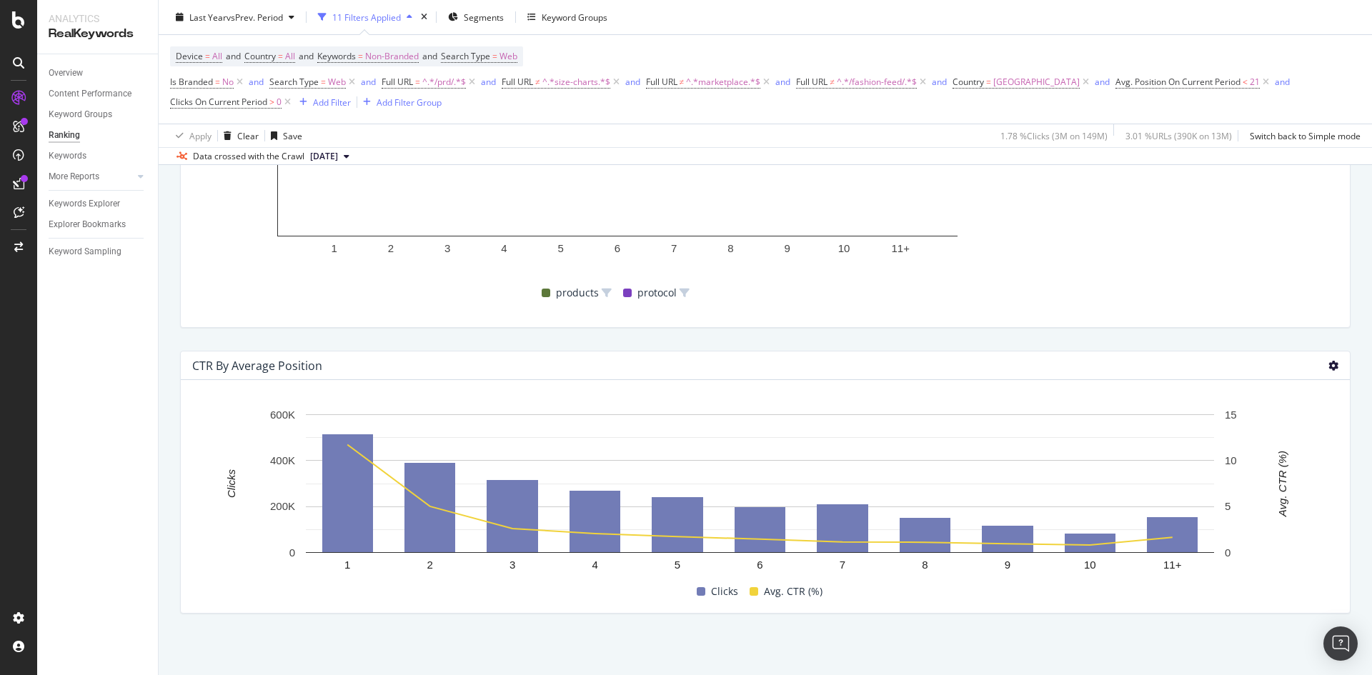
click at [1329, 367] on icon at bounding box center [1334, 366] width 10 height 10
click at [1242, 384] on span "Export as CSV" at bounding box center [1252, 379] width 107 height 13
